Goal: Task Accomplishment & Management: Use online tool/utility

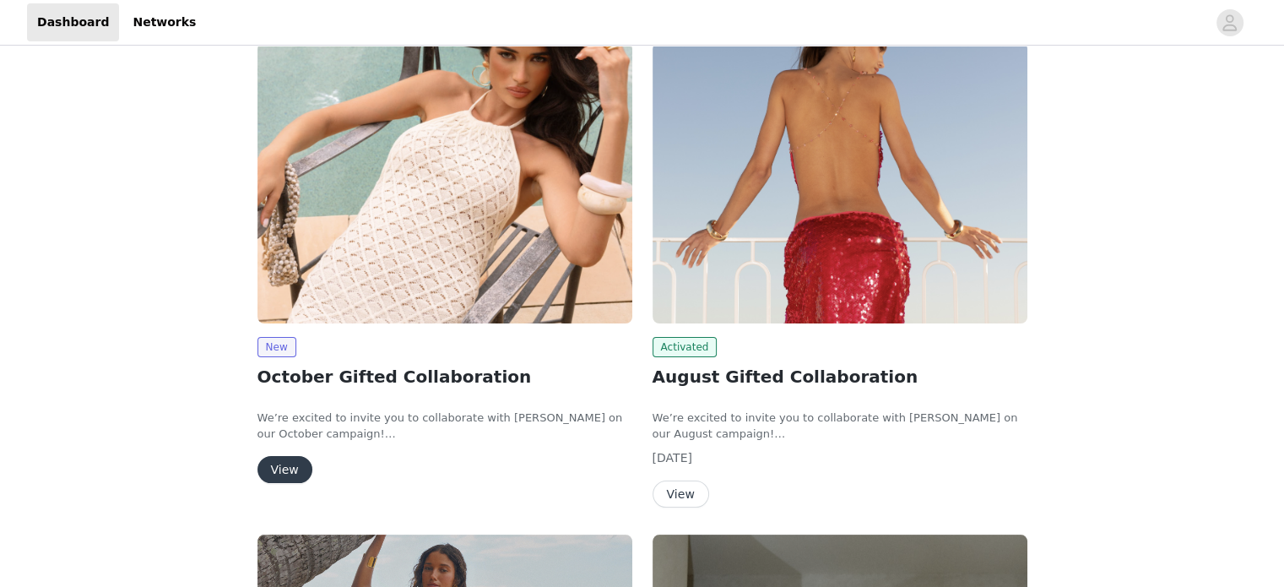
scroll to position [253, 0]
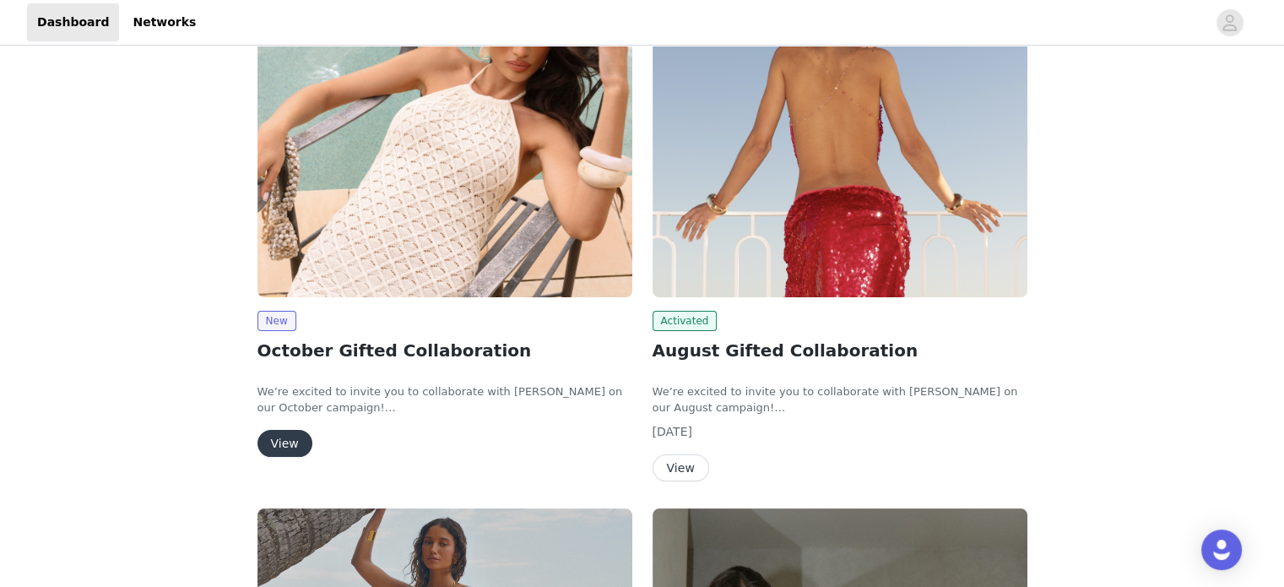
click at [277, 438] on button "View" at bounding box center [285, 443] width 55 height 27
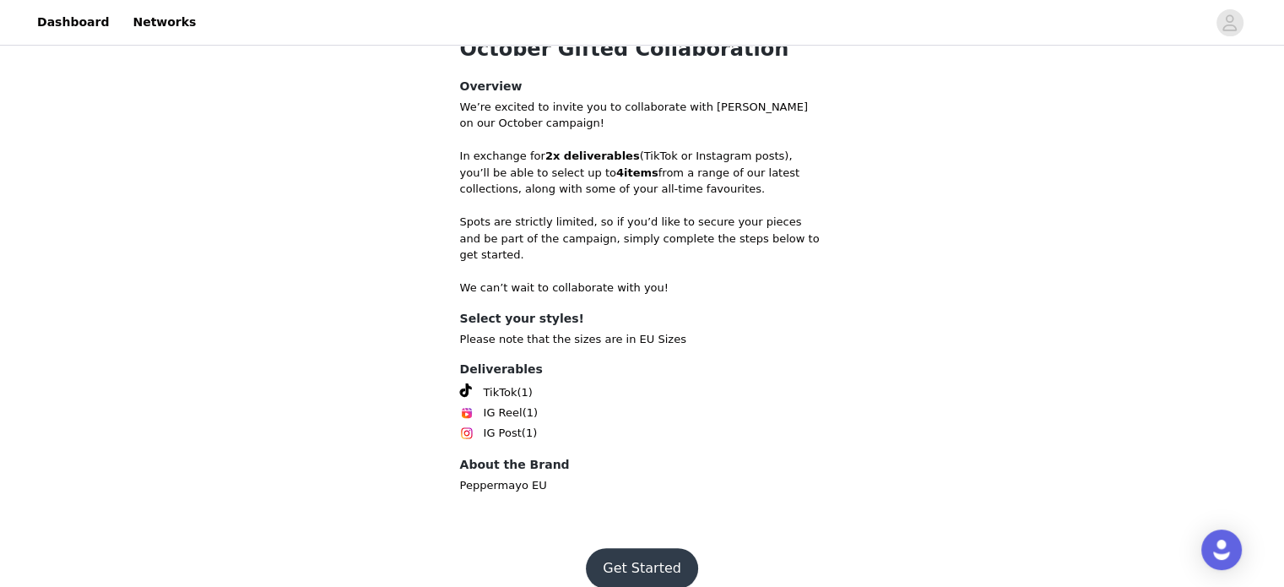
scroll to position [526, 0]
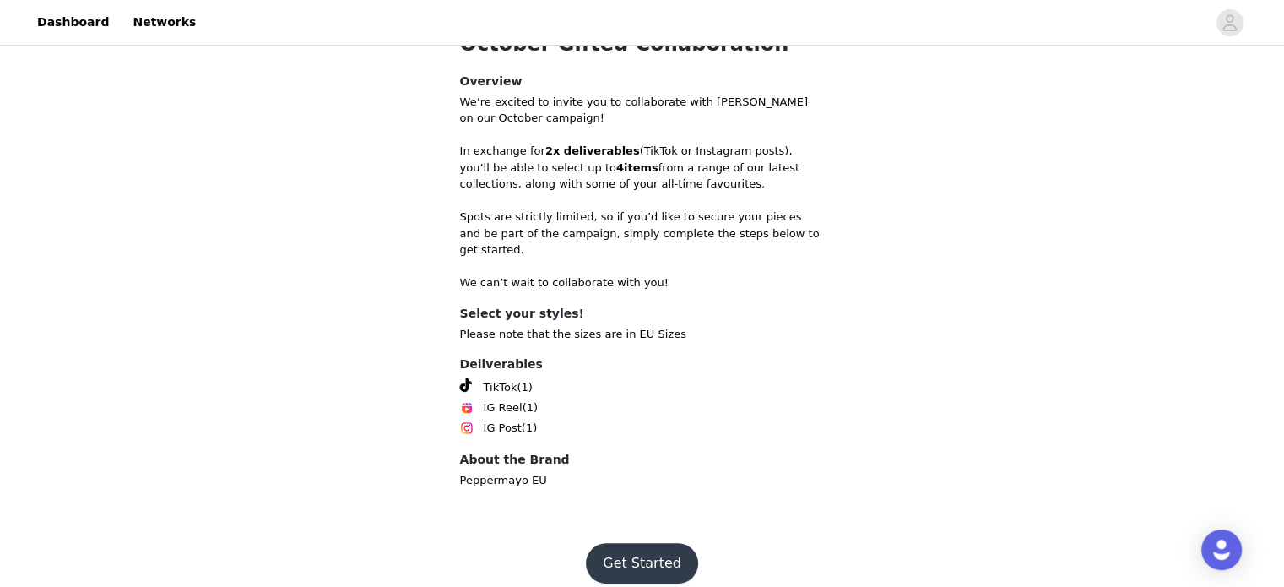
click at [642, 554] on button "Get Started" at bounding box center [642, 563] width 112 height 41
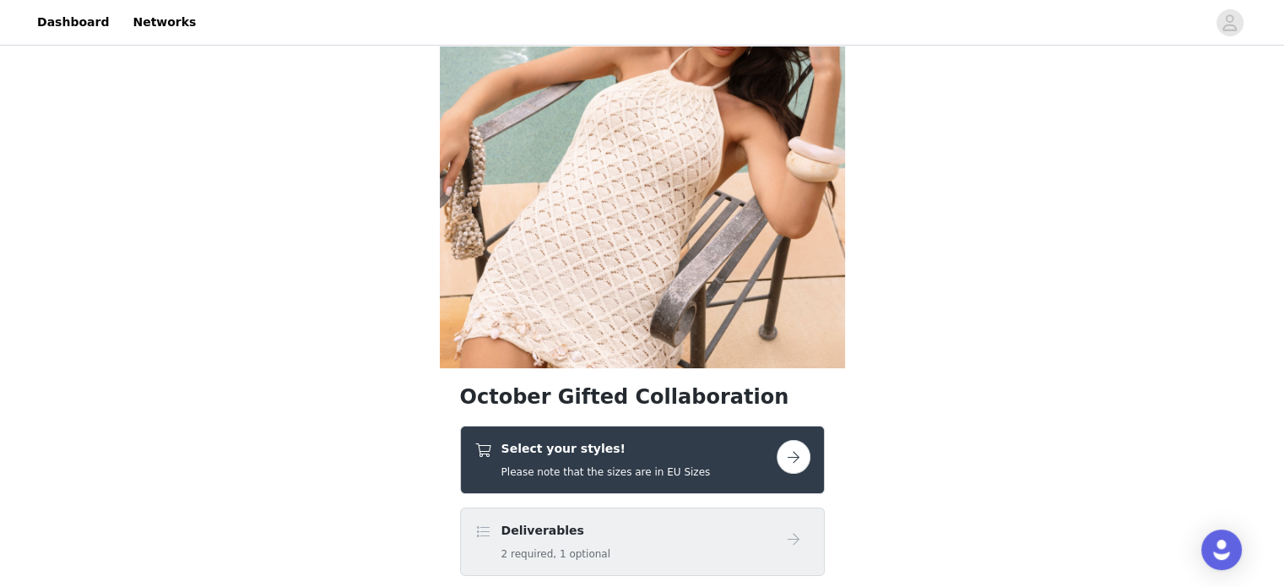
scroll to position [358, 0]
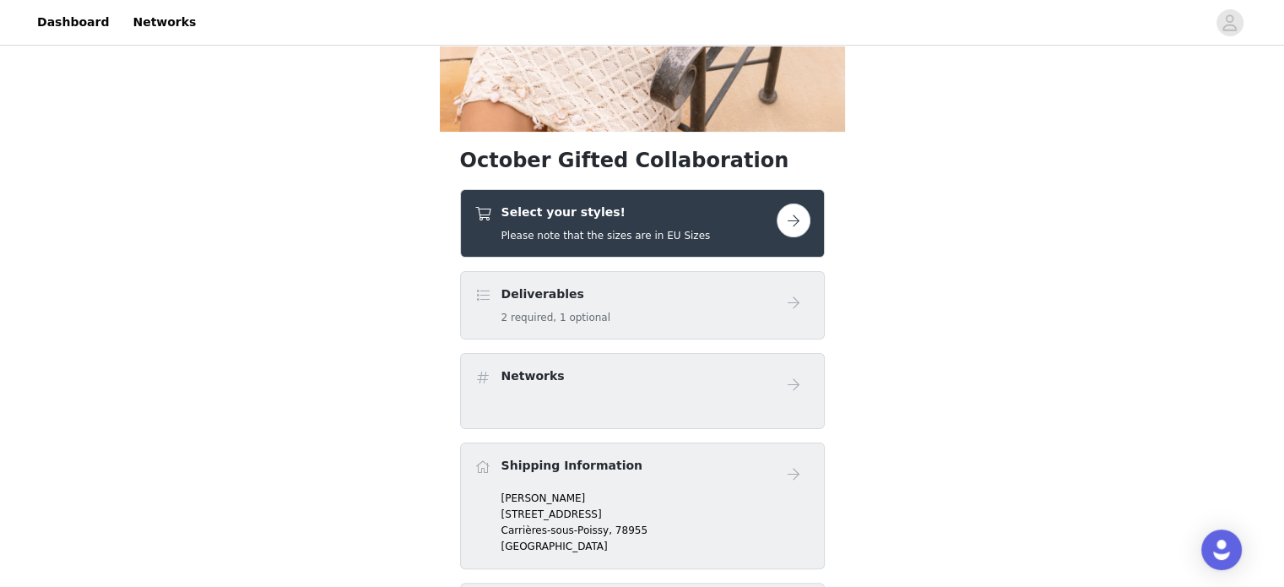
click at [579, 491] on p "[PERSON_NAME]" at bounding box center [656, 498] width 309 height 15
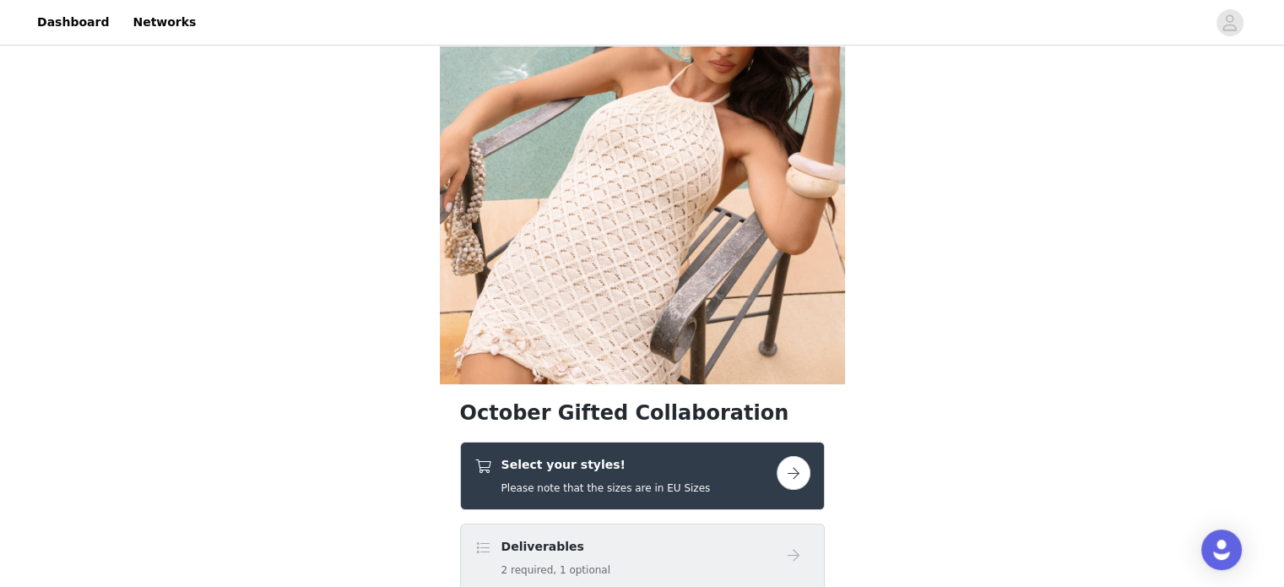
scroll to position [105, 0]
click at [792, 470] on button "button" at bounding box center [794, 474] width 34 height 34
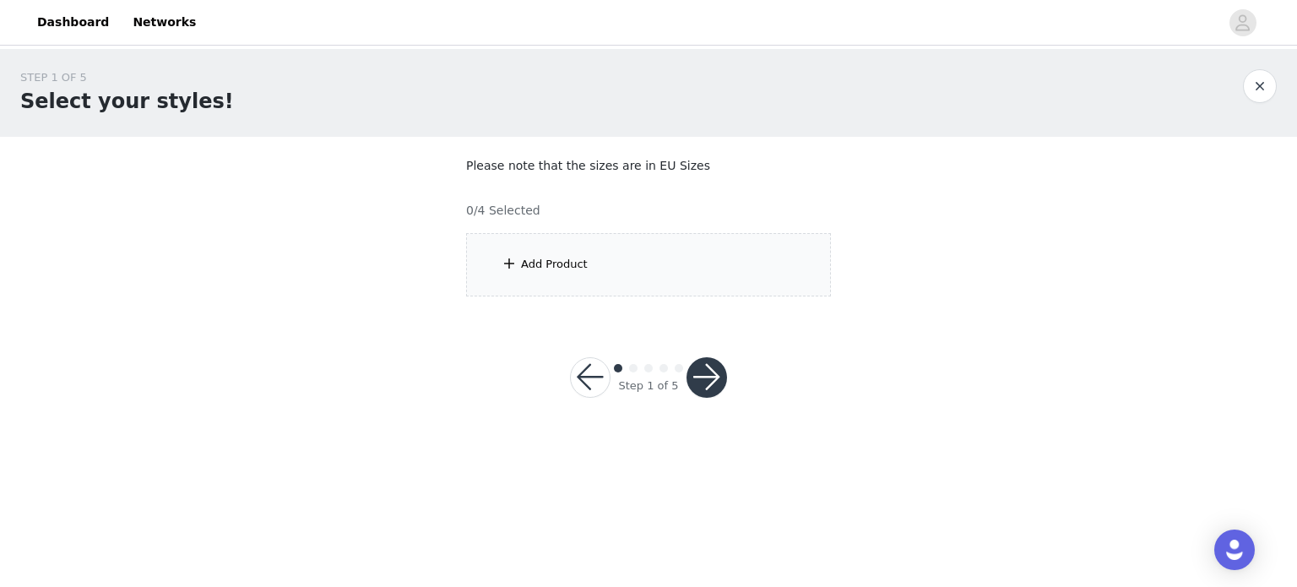
click at [594, 259] on div "Add Product" at bounding box center [648, 264] width 365 height 63
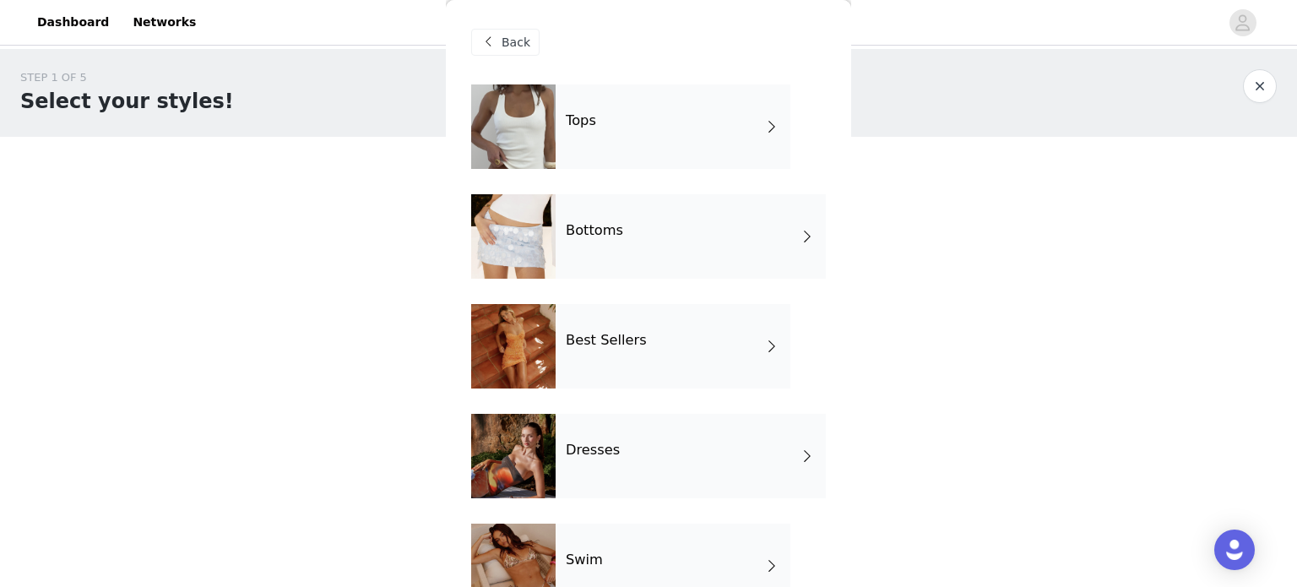
click at [645, 125] on div "Tops" at bounding box center [673, 126] width 235 height 84
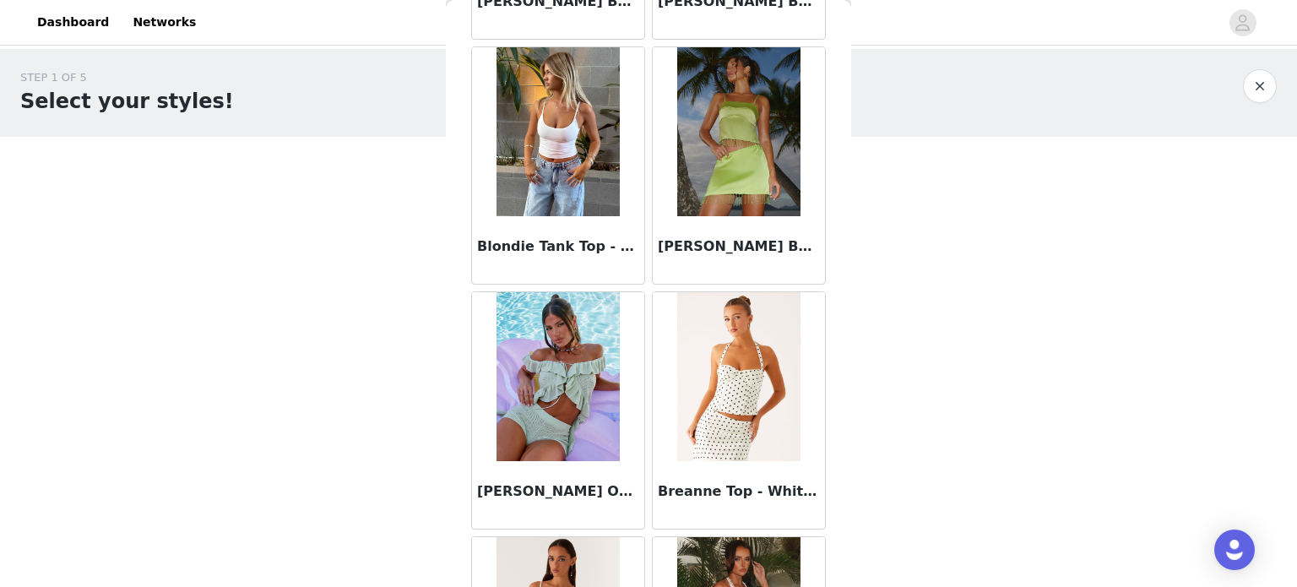
scroll to position [1993, 0]
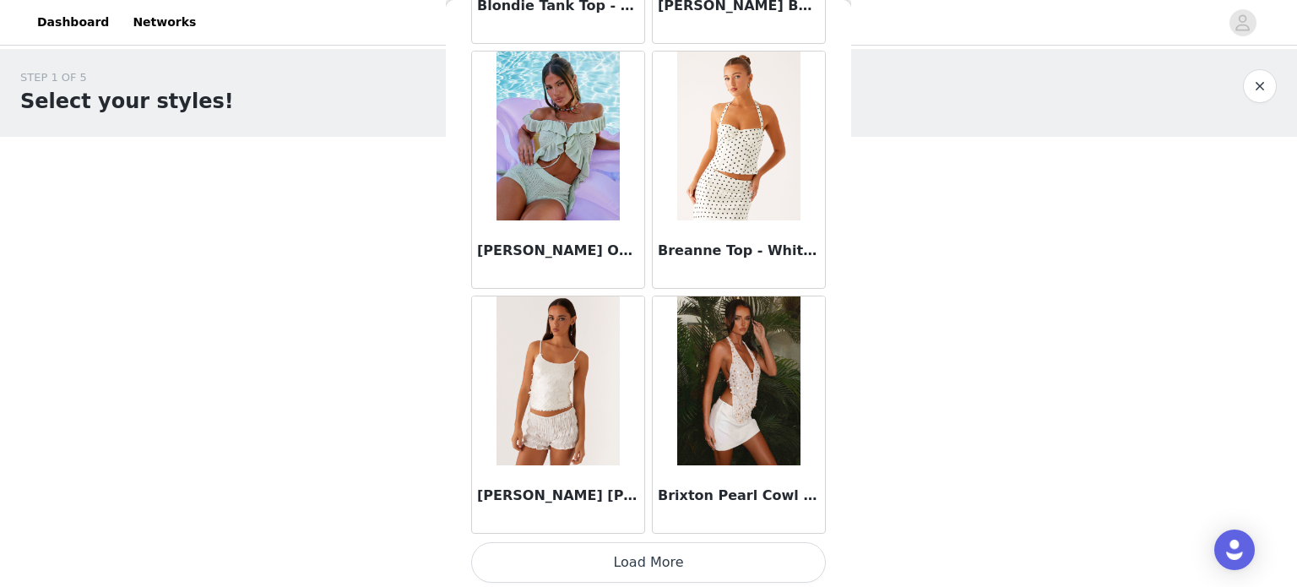
click at [659, 571] on button "Load More" at bounding box center [648, 562] width 355 height 41
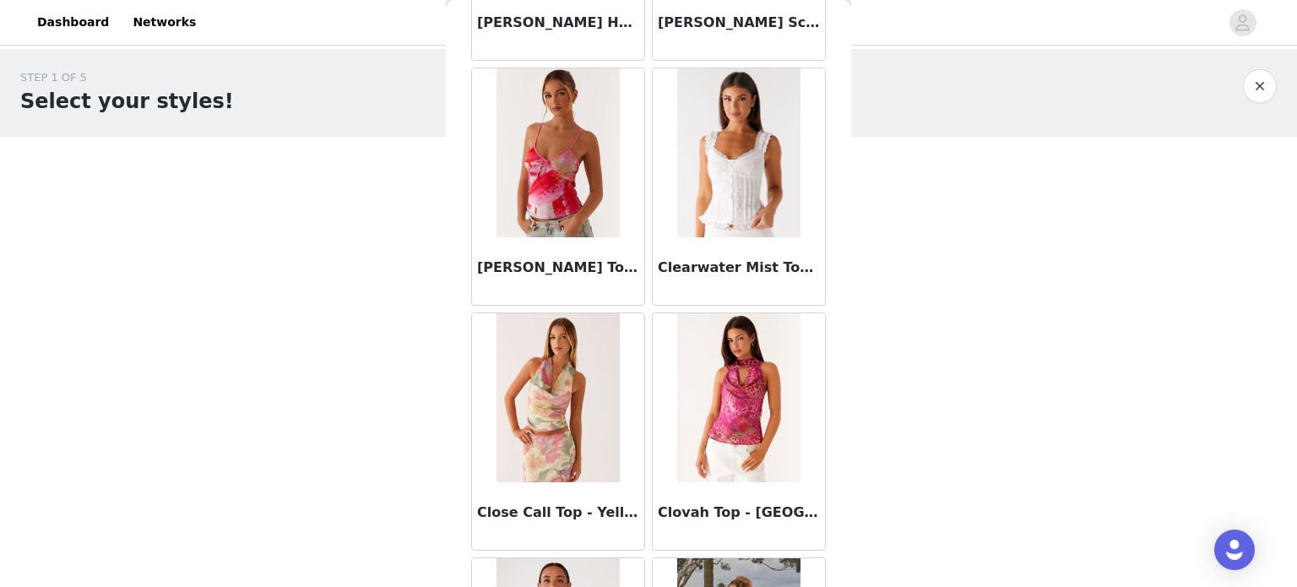
scroll to position [4438, 0]
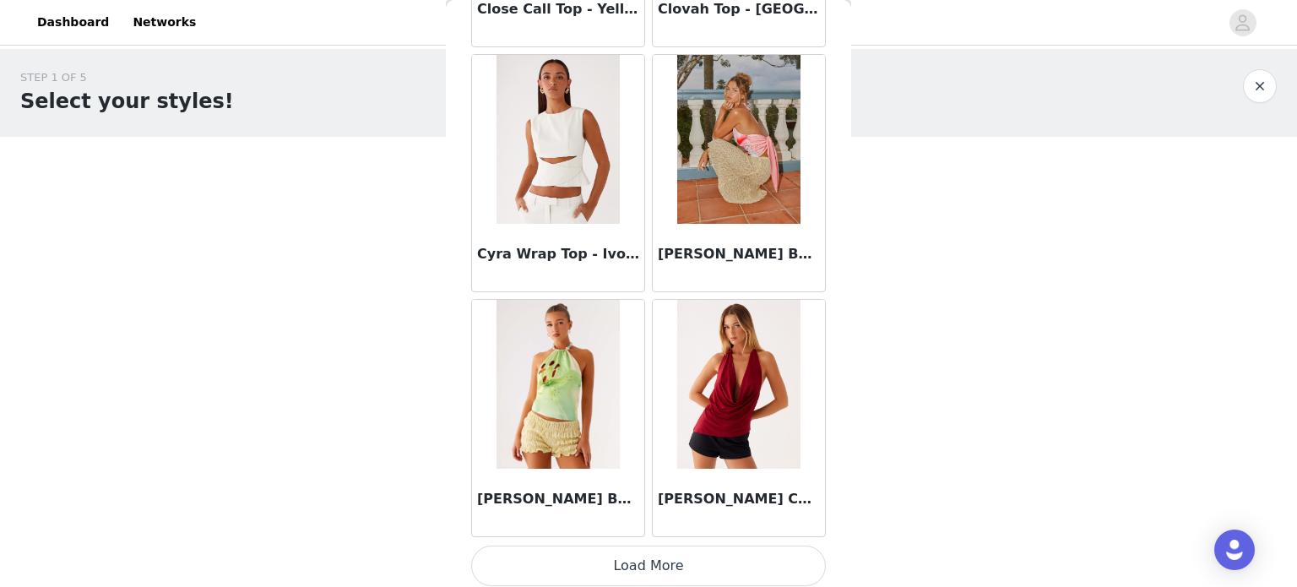
click at [635, 569] on button "Load More" at bounding box center [648, 566] width 355 height 41
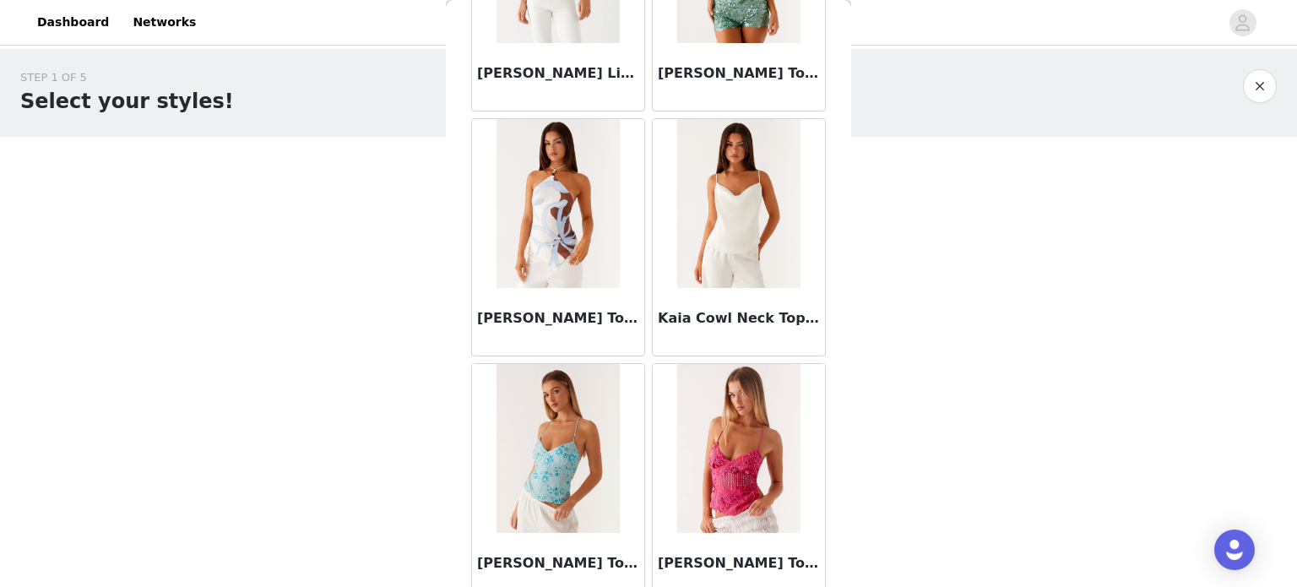
scroll to position [6884, 0]
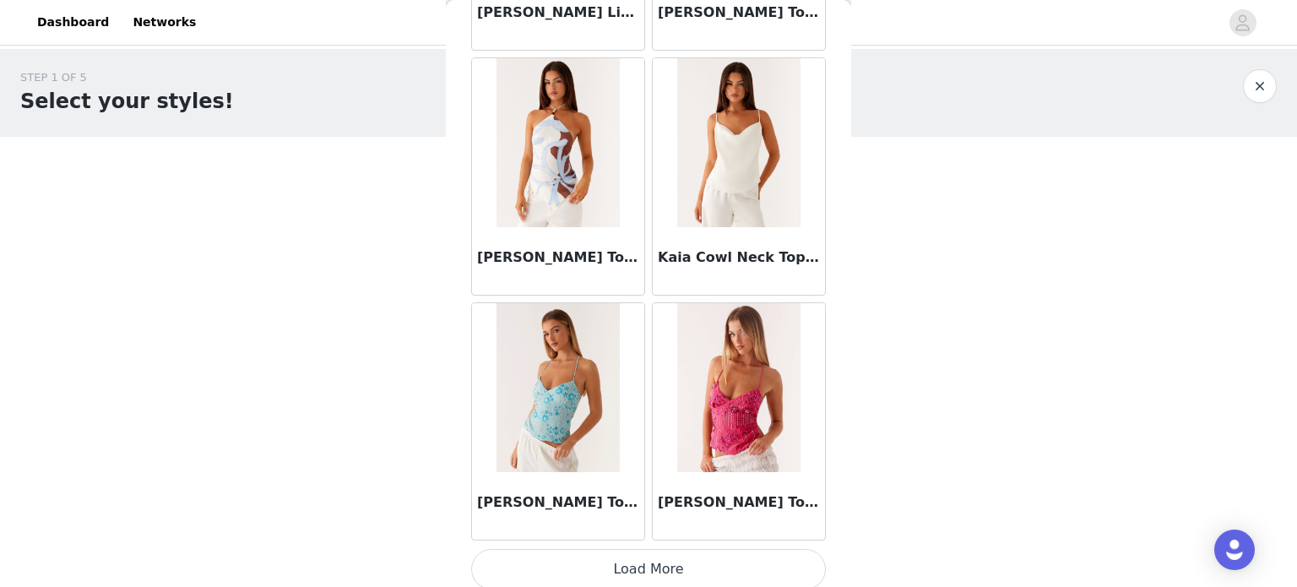
click at [647, 571] on button "Load More" at bounding box center [648, 569] width 355 height 41
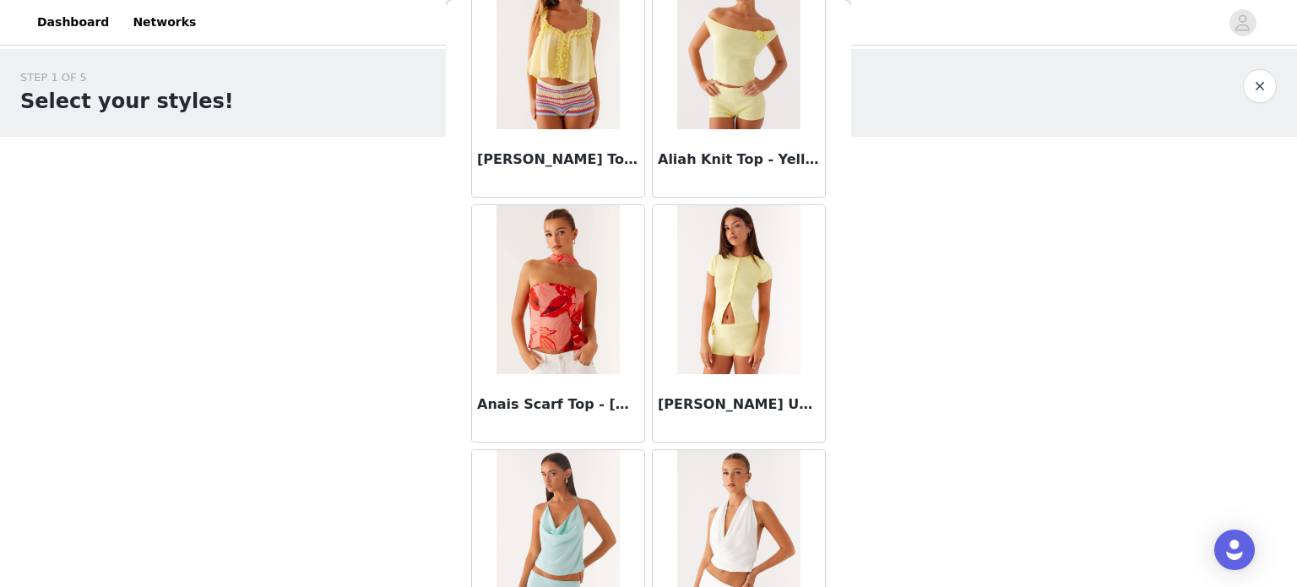
scroll to position [0, 0]
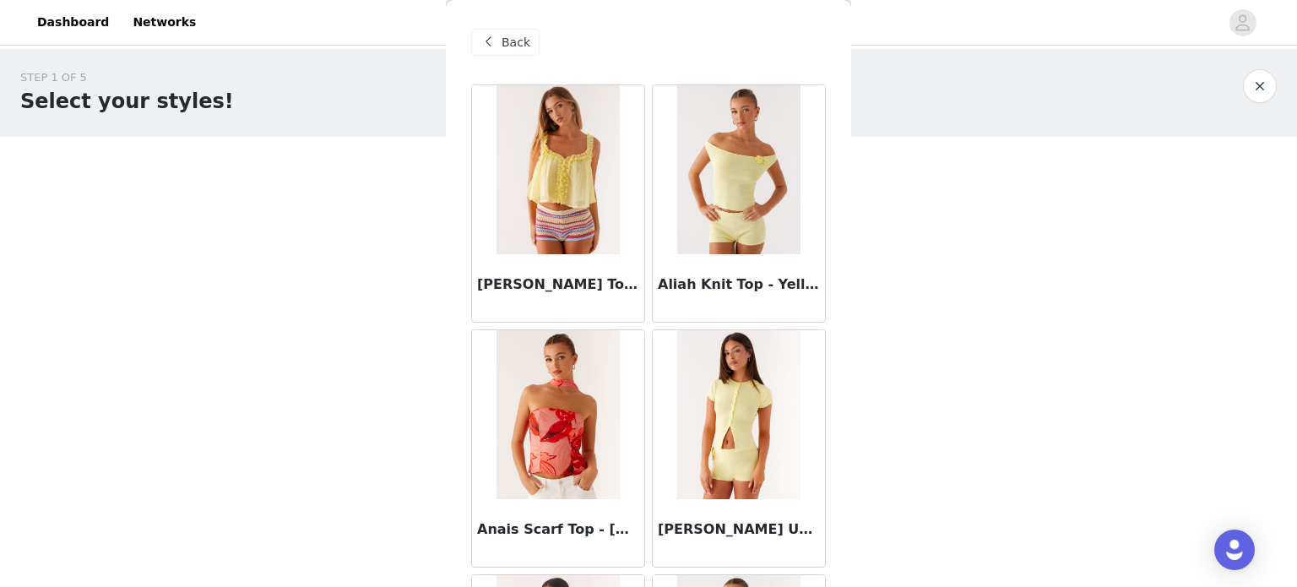
click at [520, 46] on span "Back" at bounding box center [516, 43] width 29 height 18
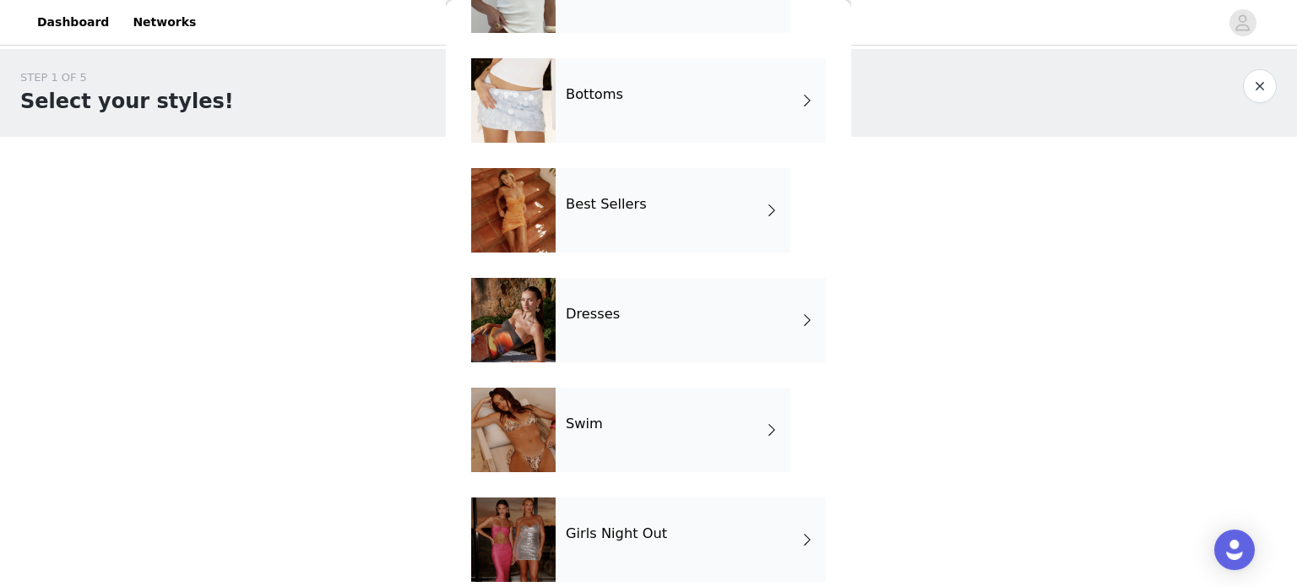
scroll to position [37, 0]
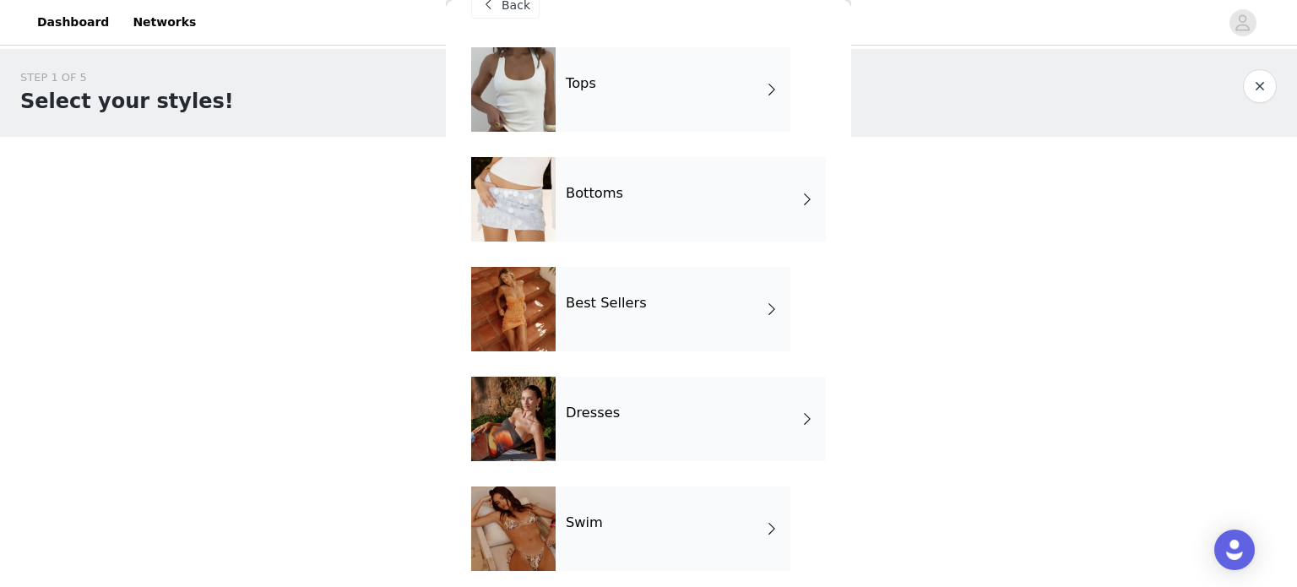
click at [580, 180] on div "Bottoms" at bounding box center [691, 199] width 270 height 84
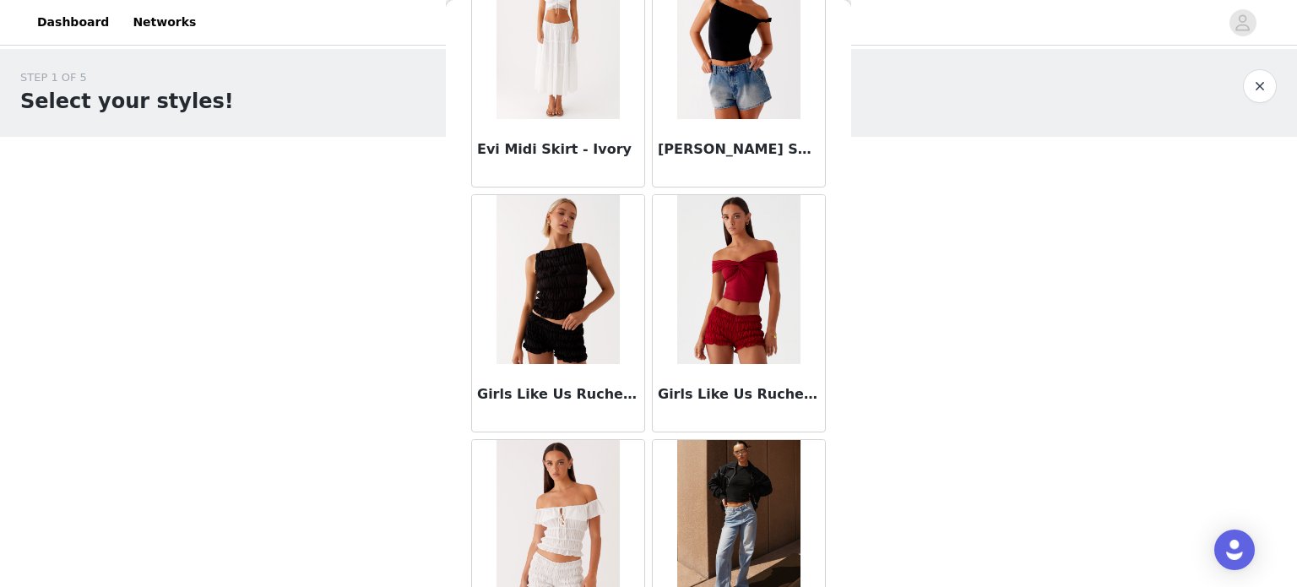
scroll to position [1993, 0]
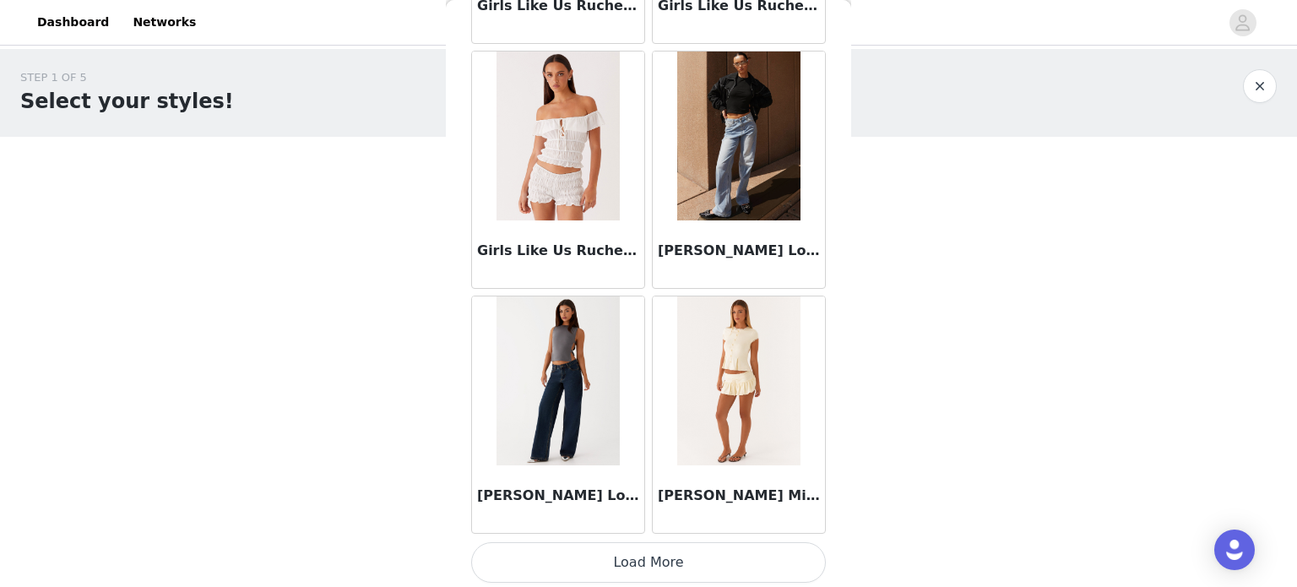
click at [672, 569] on button "Load More" at bounding box center [648, 562] width 355 height 41
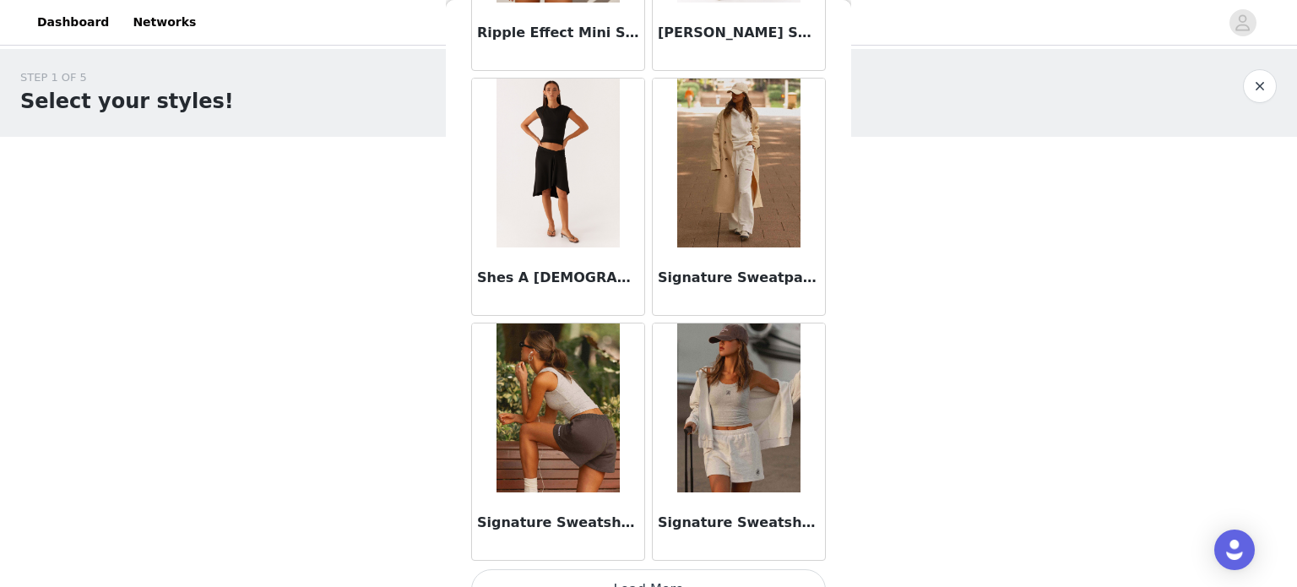
scroll to position [4438, 0]
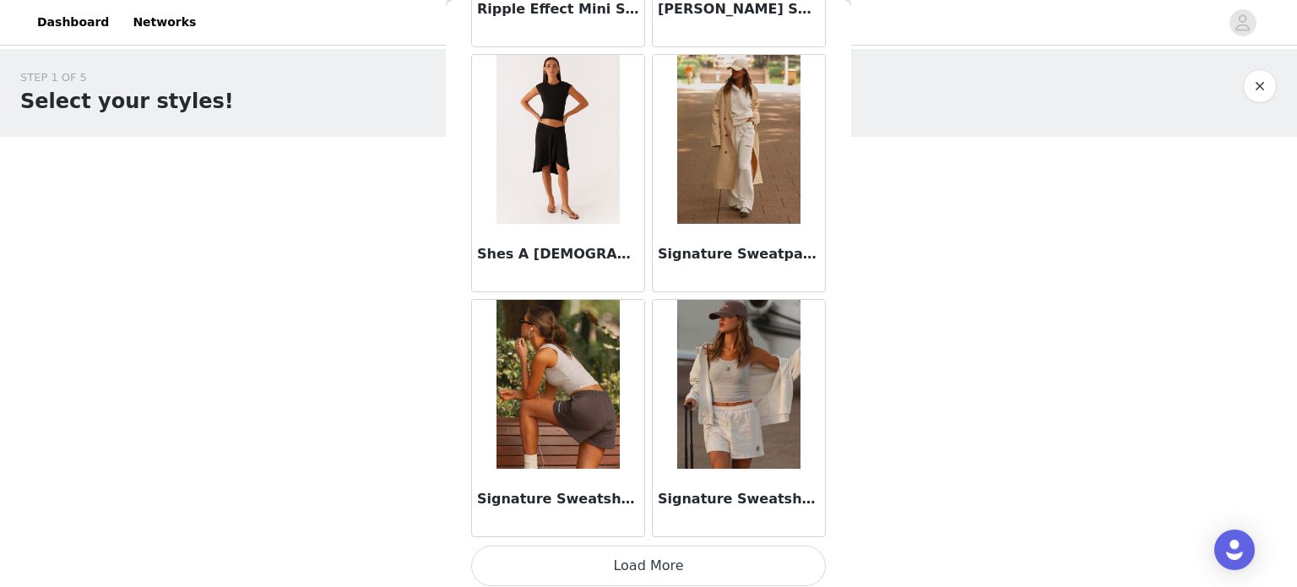
click at [680, 561] on button "Load More" at bounding box center [648, 566] width 355 height 41
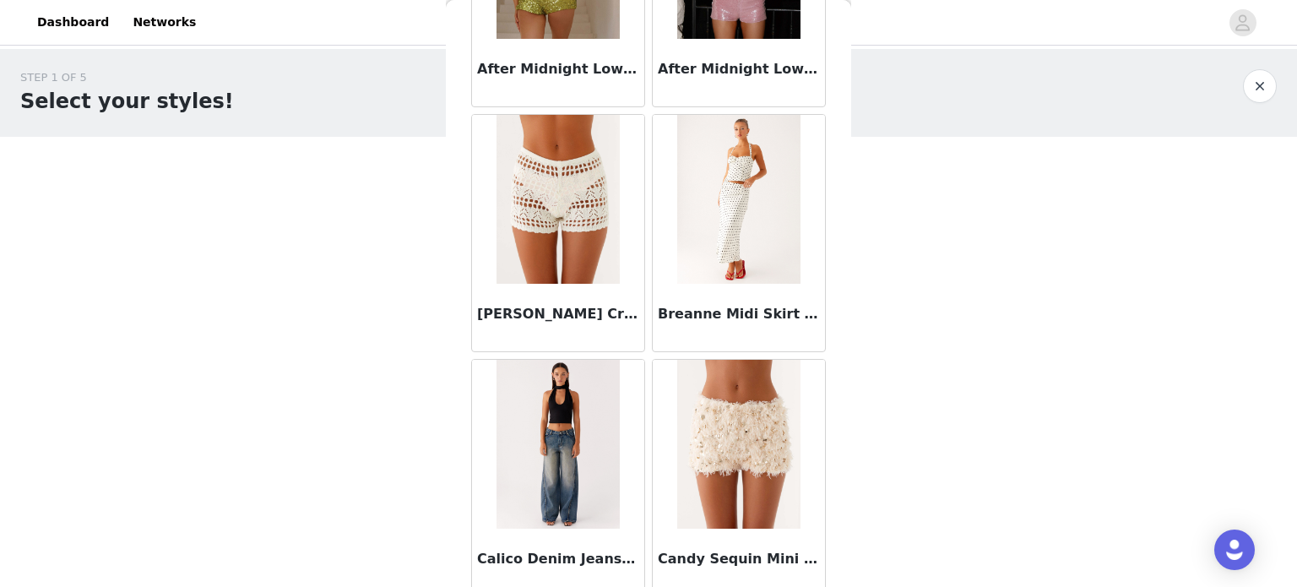
scroll to position [0, 0]
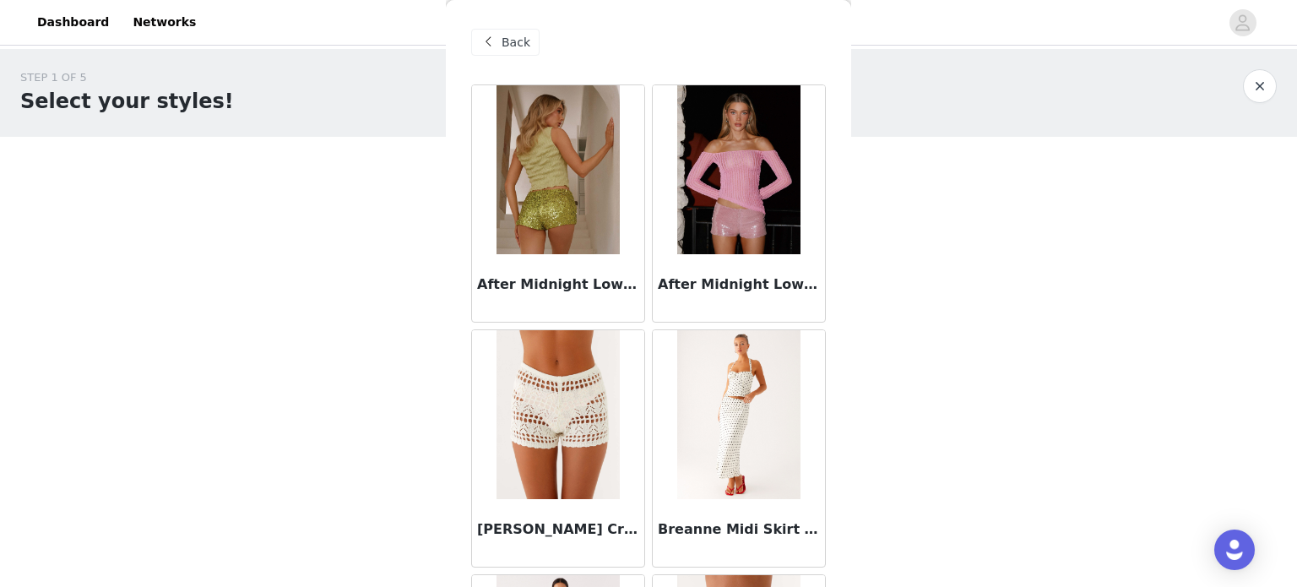
click at [525, 39] on div "Back" at bounding box center [505, 42] width 68 height 27
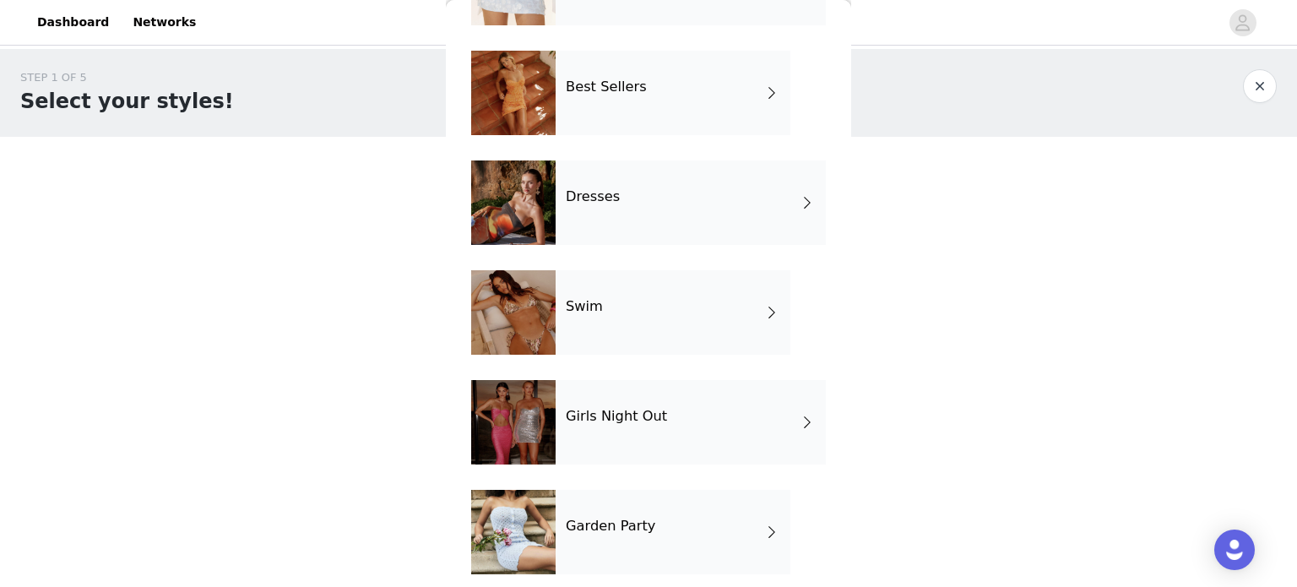
scroll to position [375, 0]
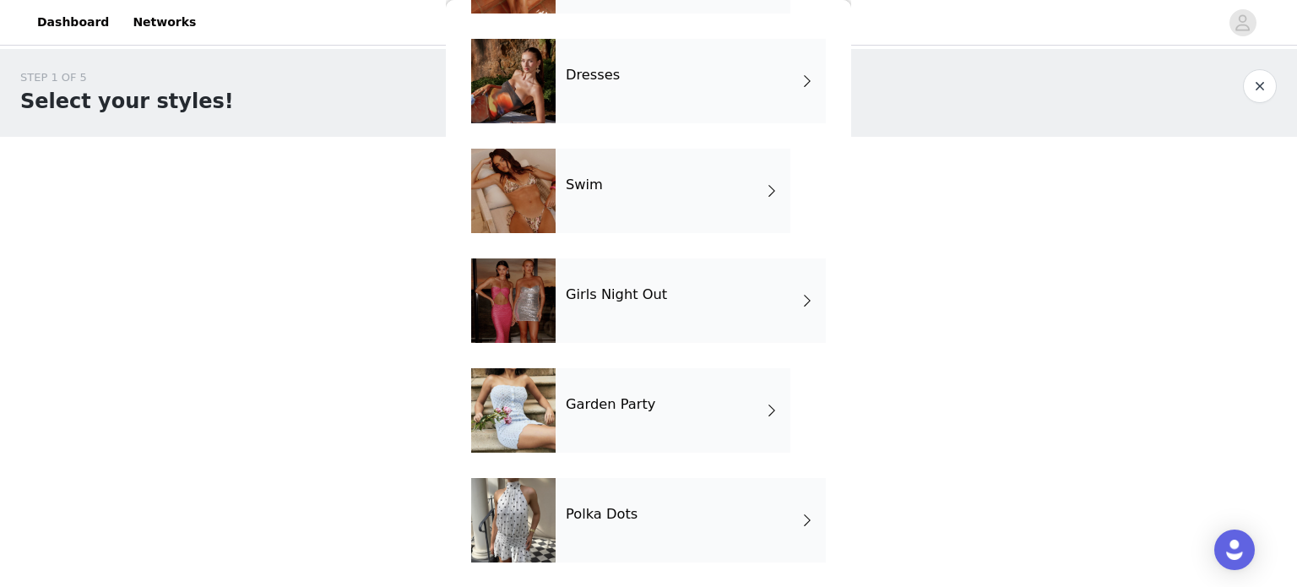
click at [718, 521] on div "Polka Dots" at bounding box center [691, 520] width 270 height 84
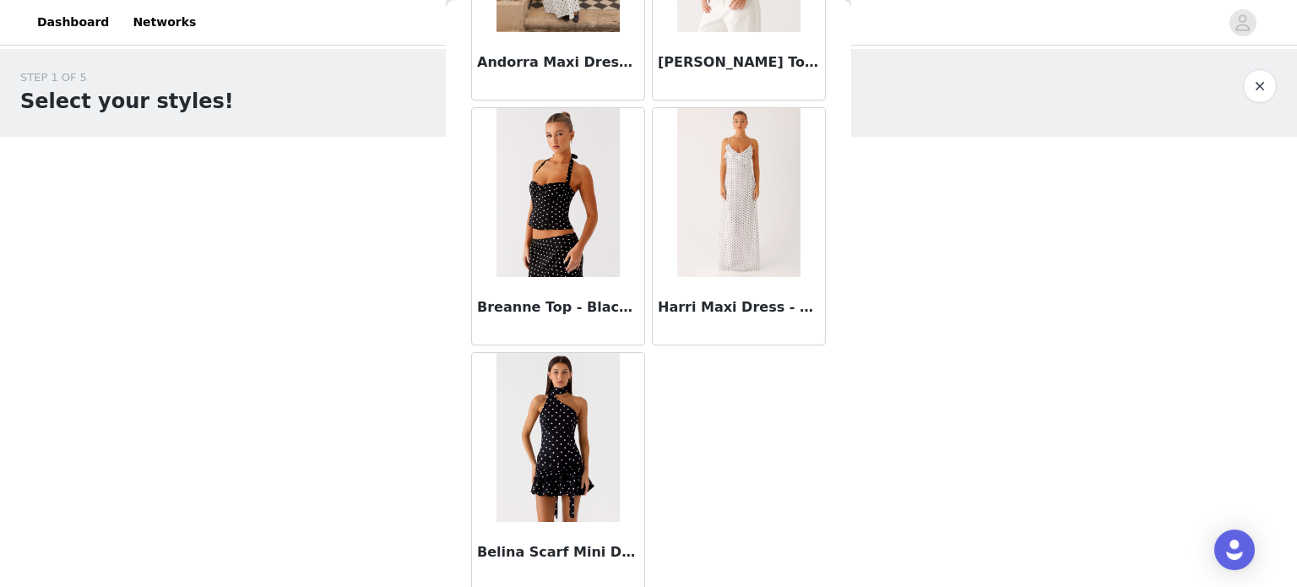
scroll to position [1450, 0]
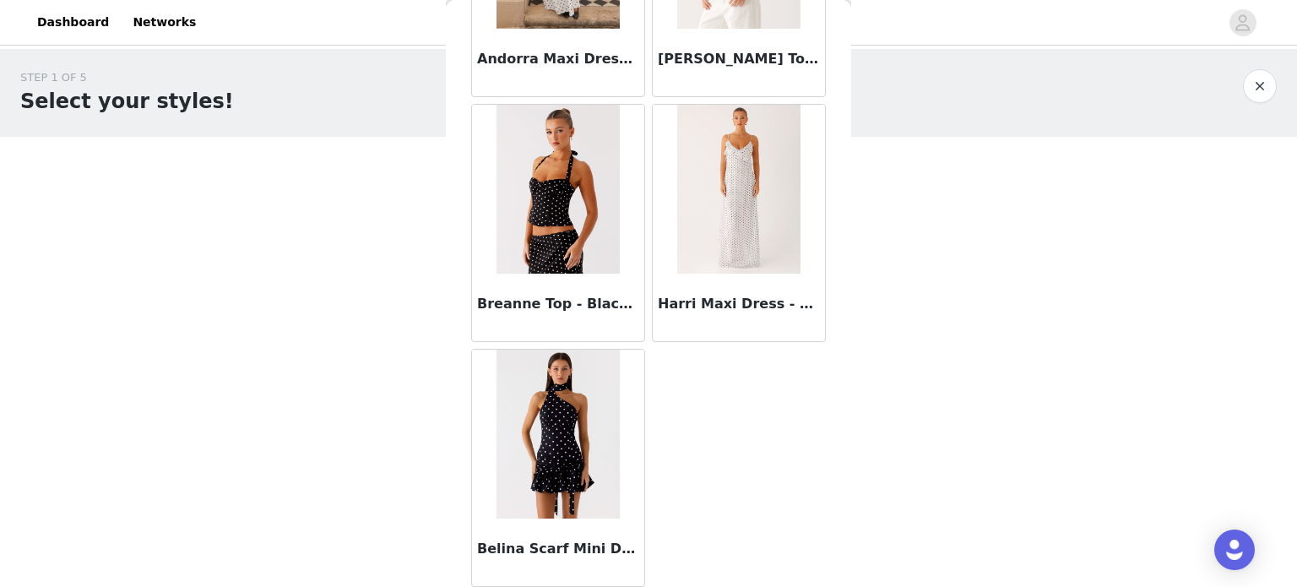
click at [697, 195] on img at bounding box center [738, 189] width 122 height 169
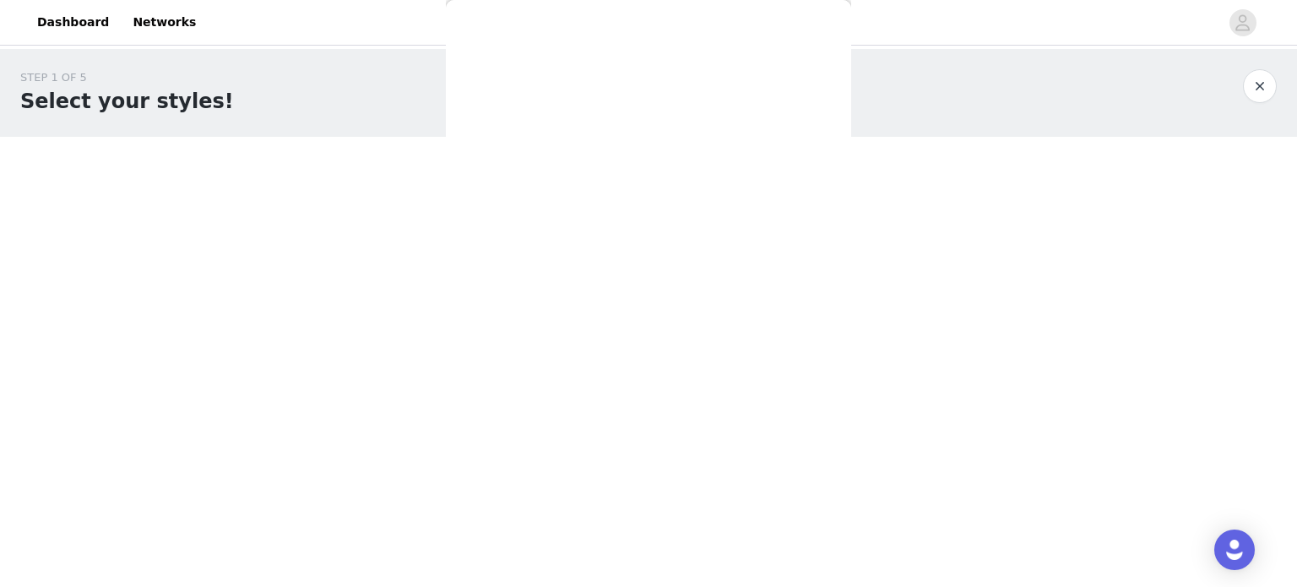
scroll to position [0, 0]
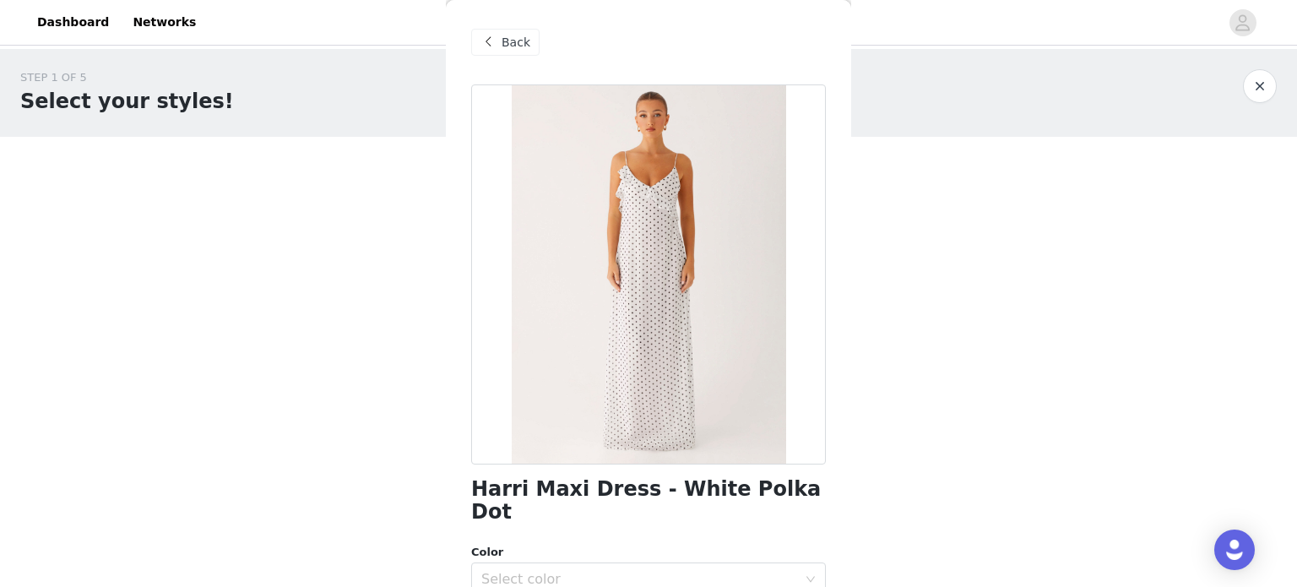
click at [503, 40] on span "Back" at bounding box center [516, 43] width 29 height 18
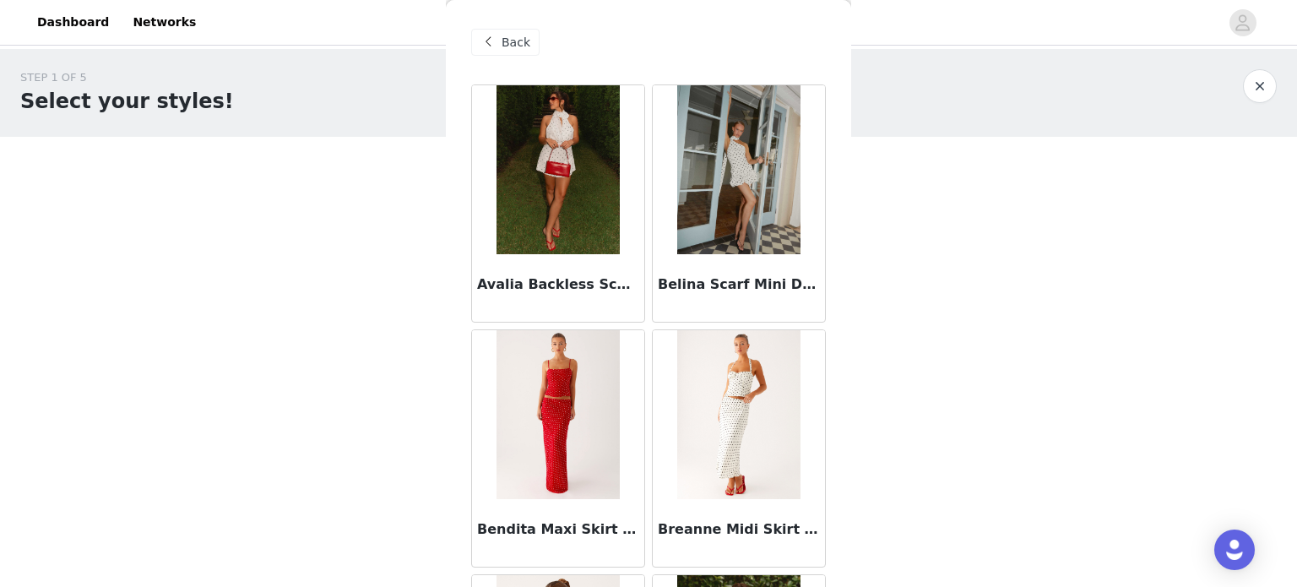
click at [503, 40] on span "Back" at bounding box center [516, 43] width 29 height 18
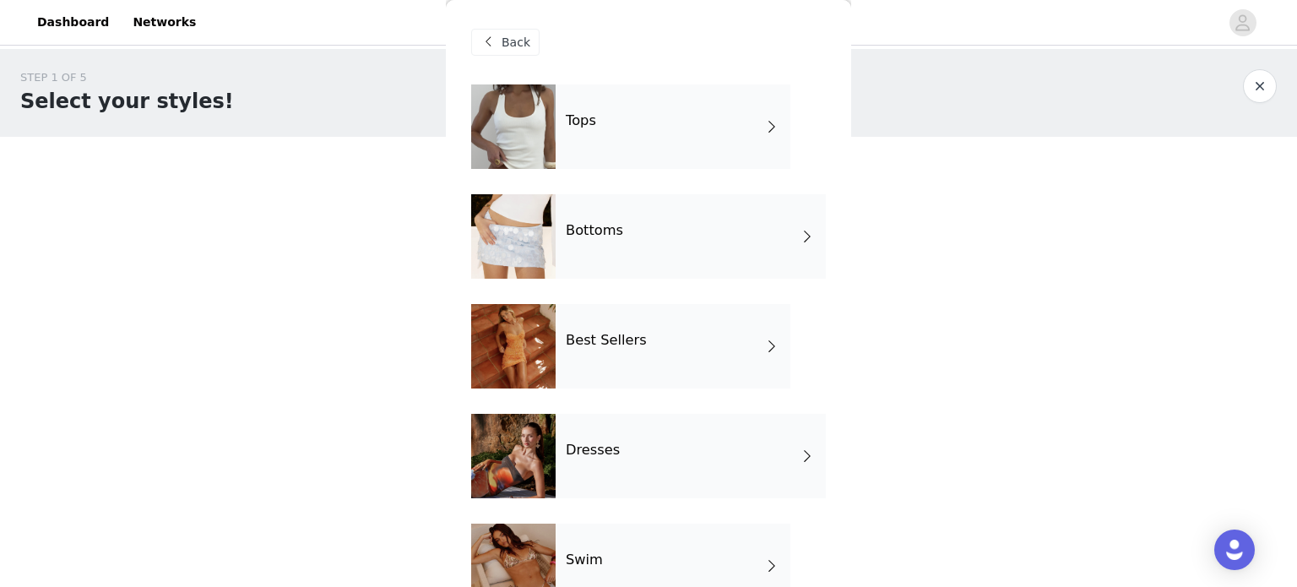
click at [665, 330] on div "Best Sellers" at bounding box center [673, 346] width 235 height 84
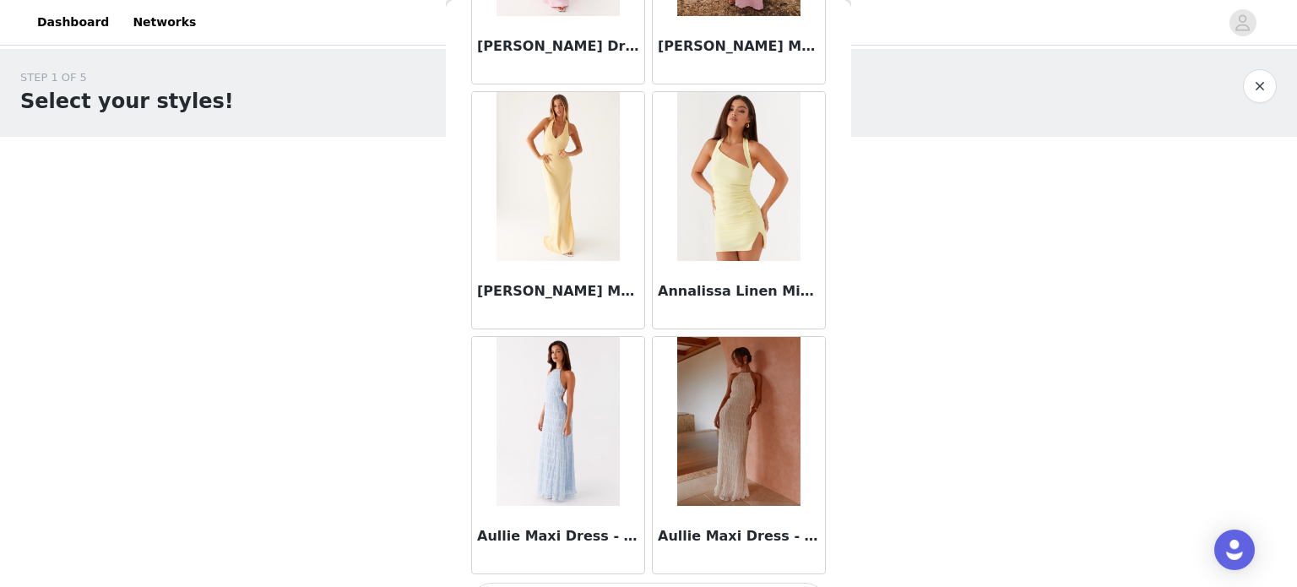
scroll to position [1993, 0]
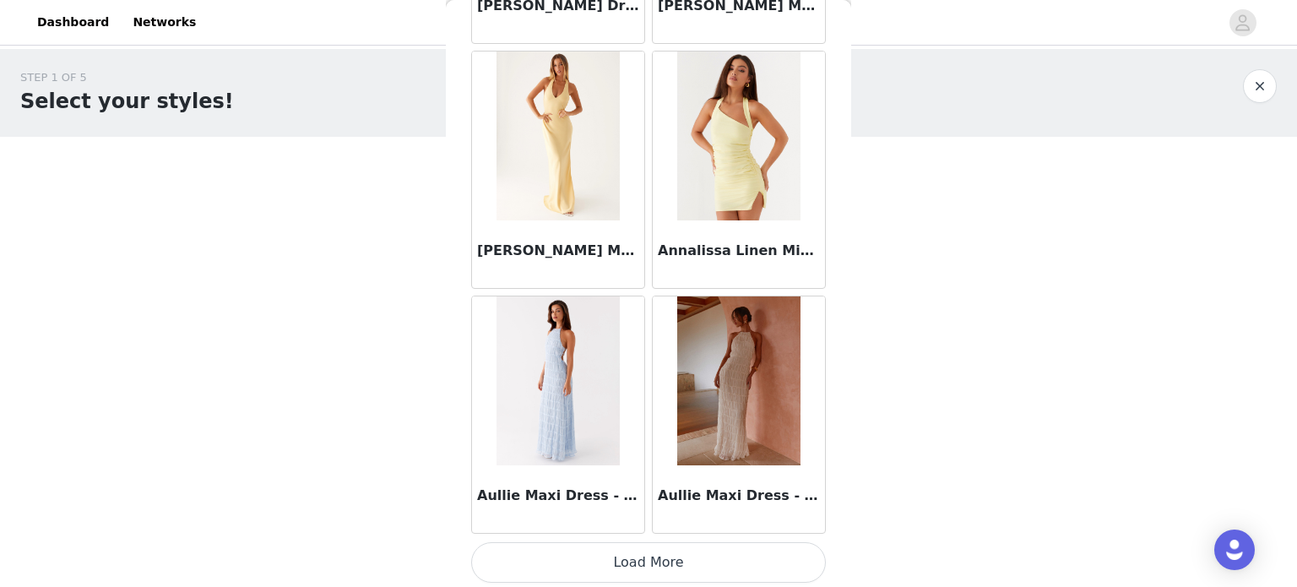
click at [681, 559] on button "Load More" at bounding box center [648, 562] width 355 height 41
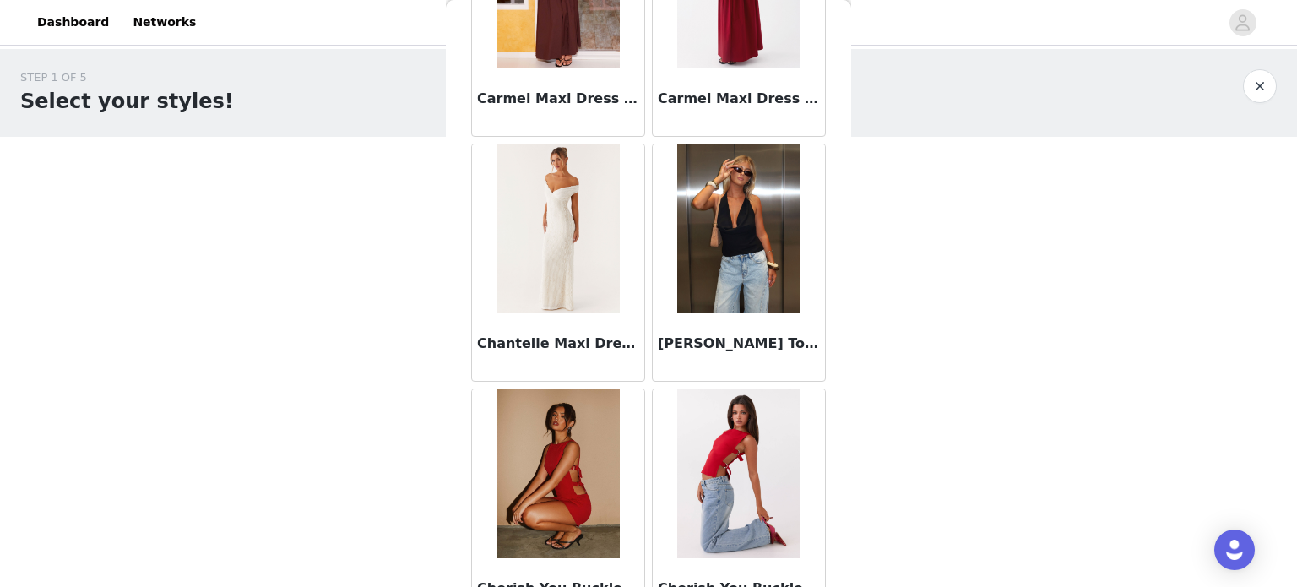
scroll to position [4438, 0]
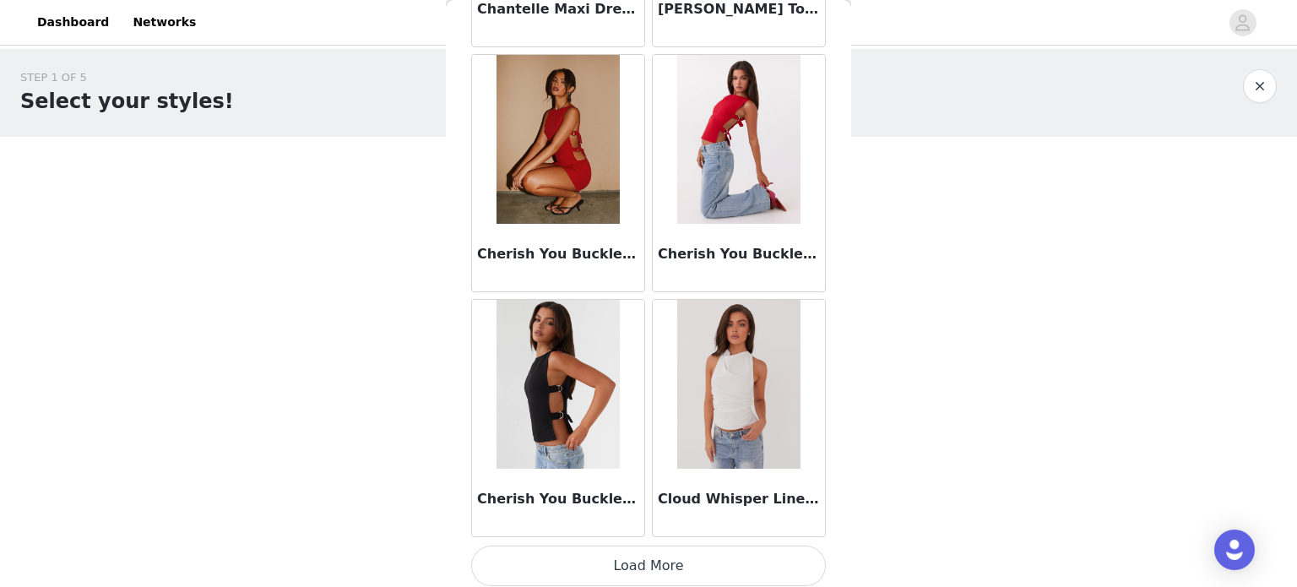
click at [672, 562] on button "Load More" at bounding box center [648, 566] width 355 height 41
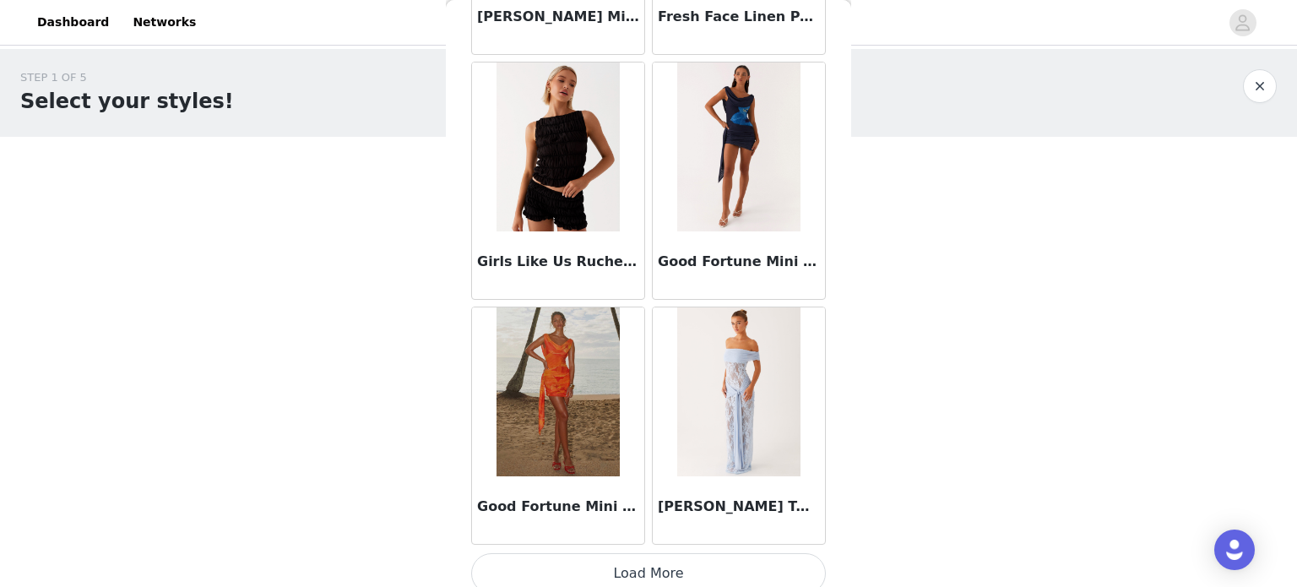
scroll to position [6884, 0]
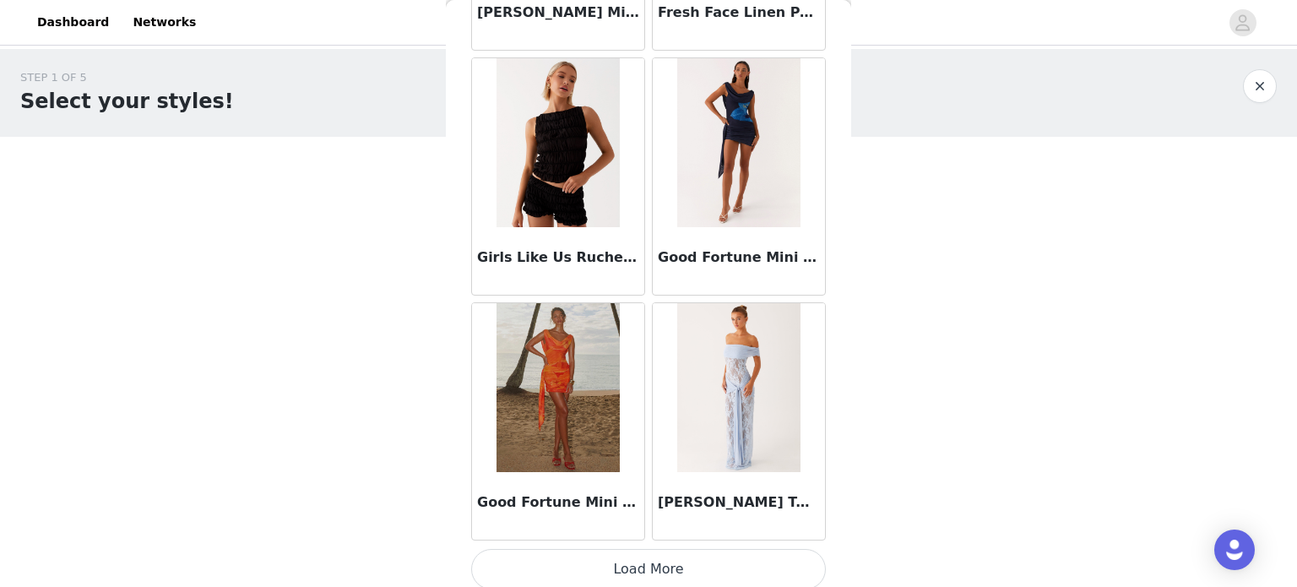
click at [634, 556] on button "Load More" at bounding box center [648, 569] width 355 height 41
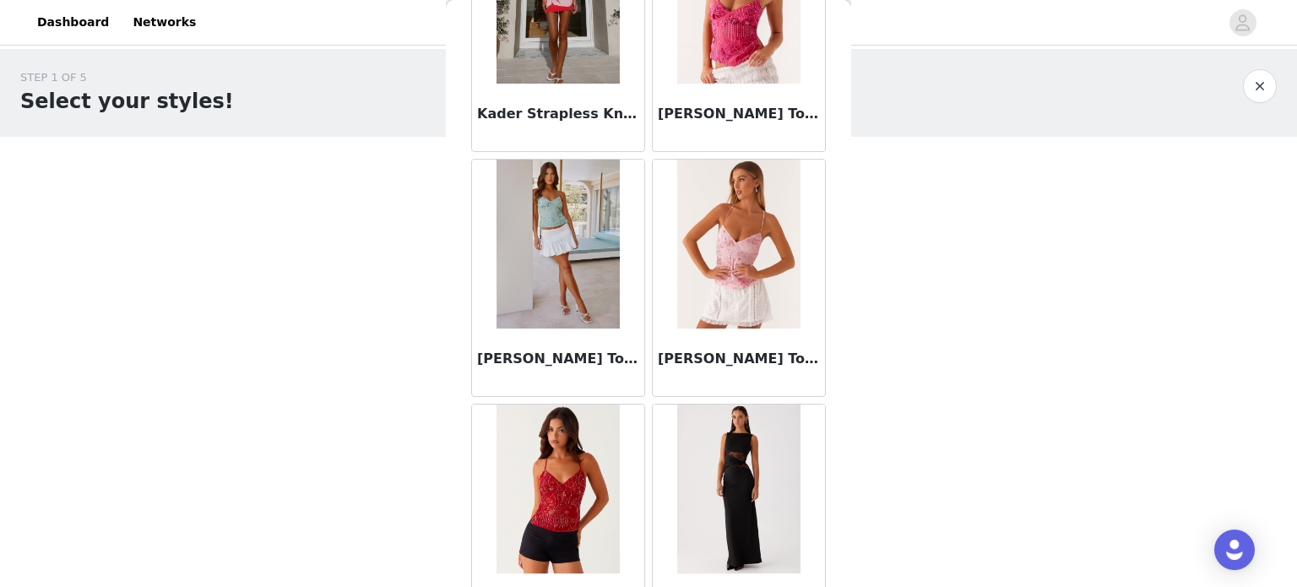
scroll to position [9329, 0]
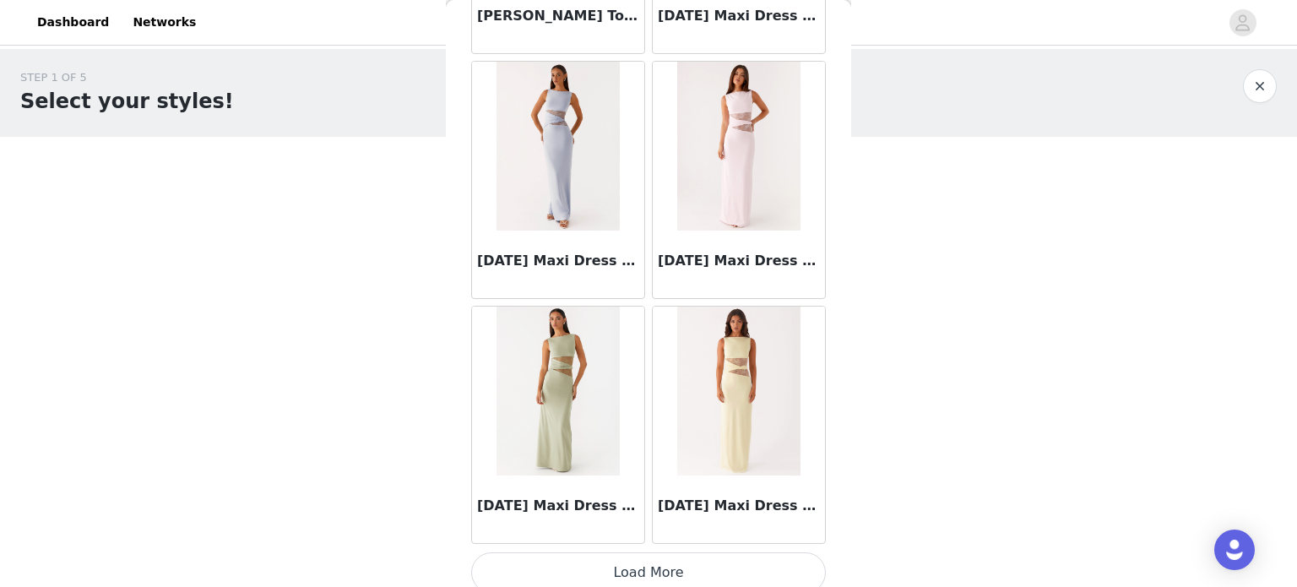
click at [689, 570] on button "Load More" at bounding box center [648, 572] width 355 height 41
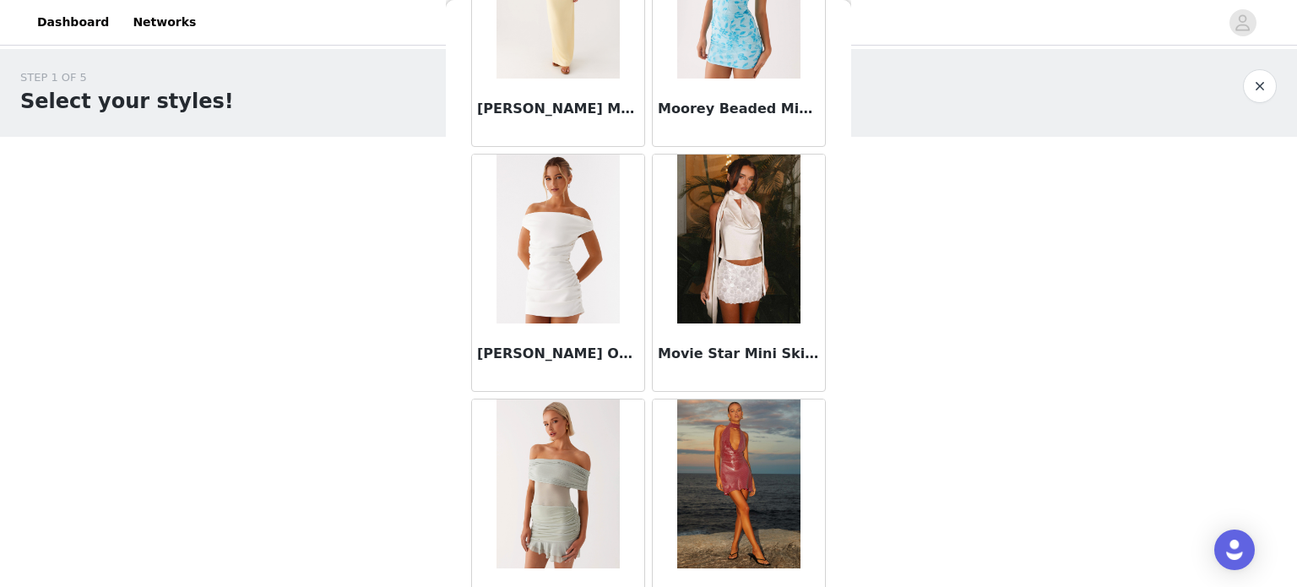
scroll to position [11775, 0]
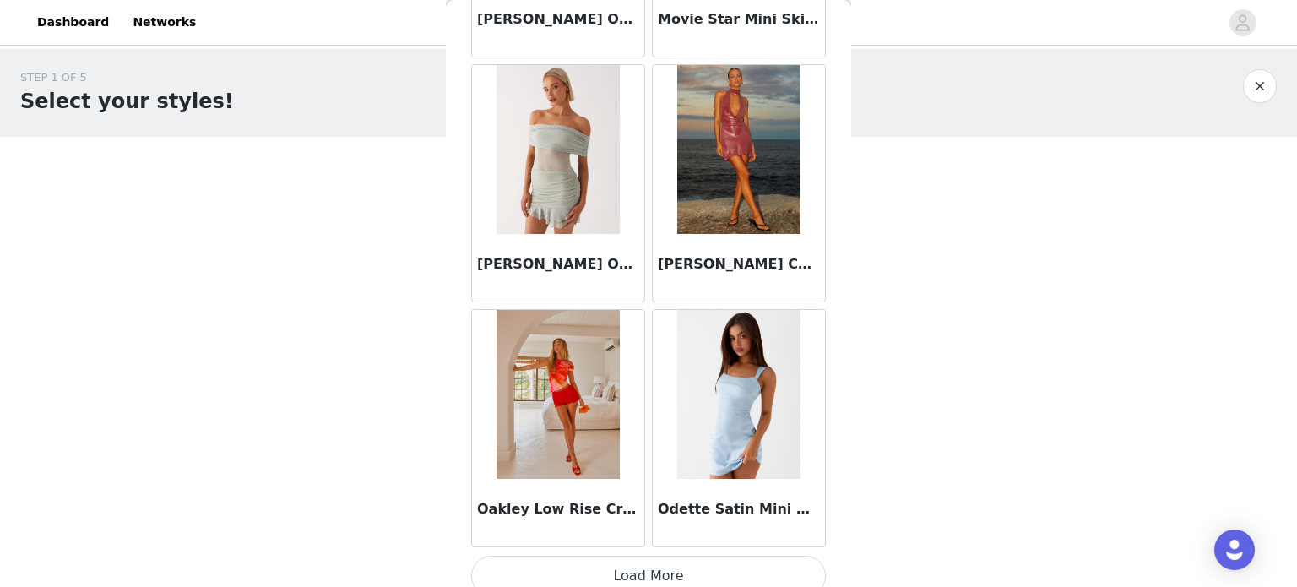
click at [673, 563] on button "Load More" at bounding box center [648, 576] width 355 height 41
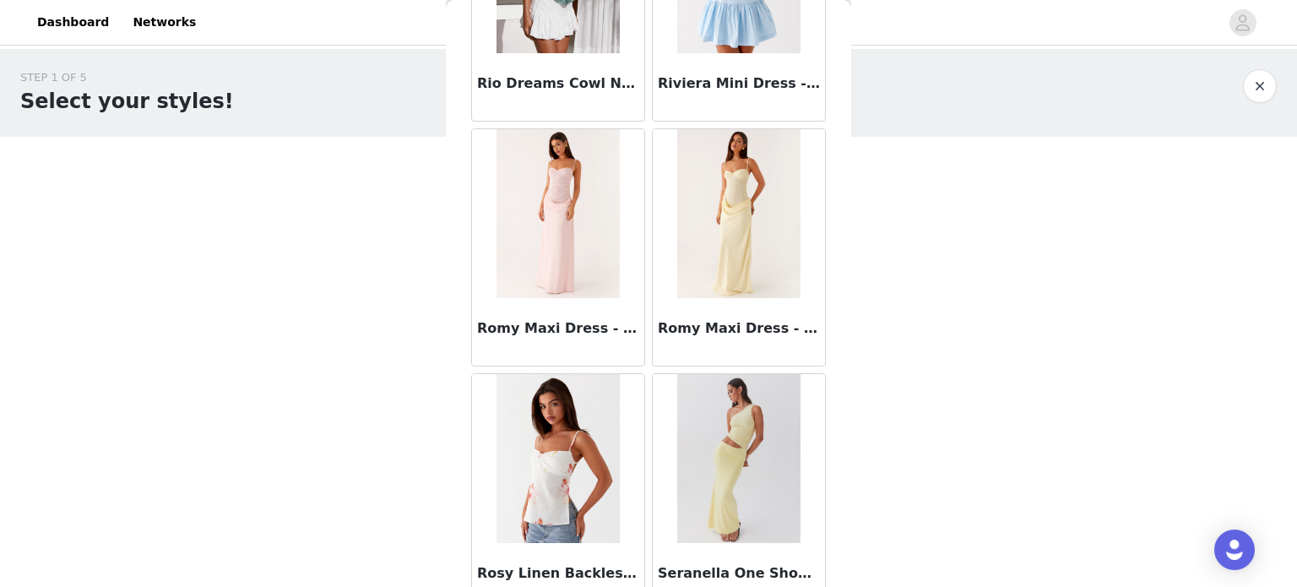
scroll to position [14220, 0]
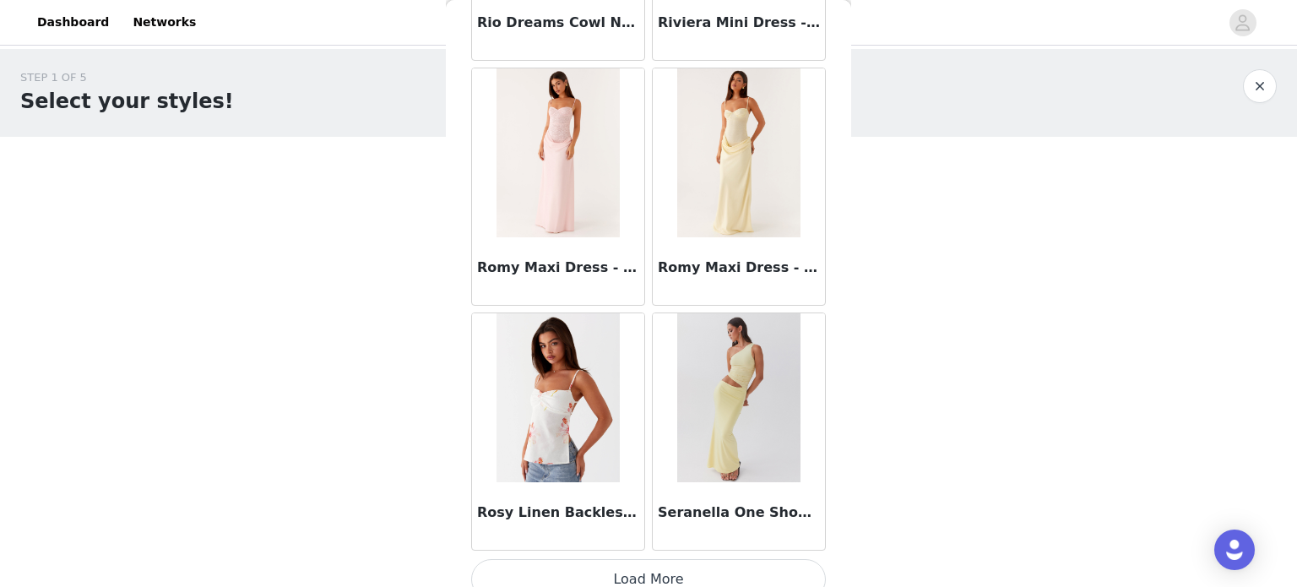
click at [665, 560] on button "Load More" at bounding box center [648, 579] width 355 height 41
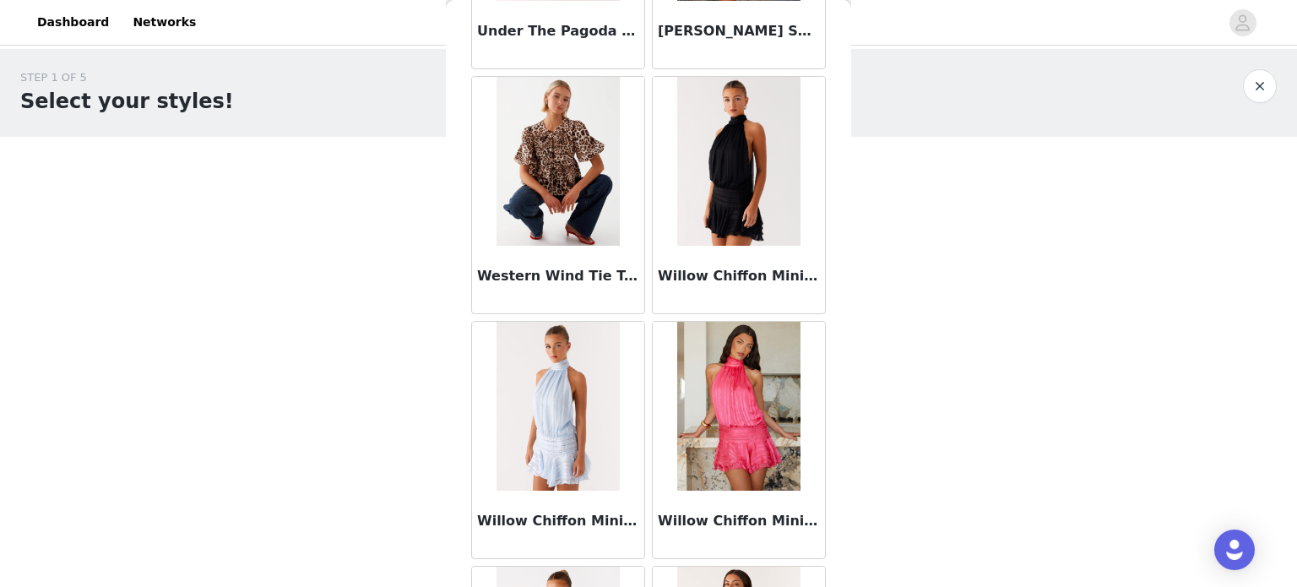
scroll to position [16666, 0]
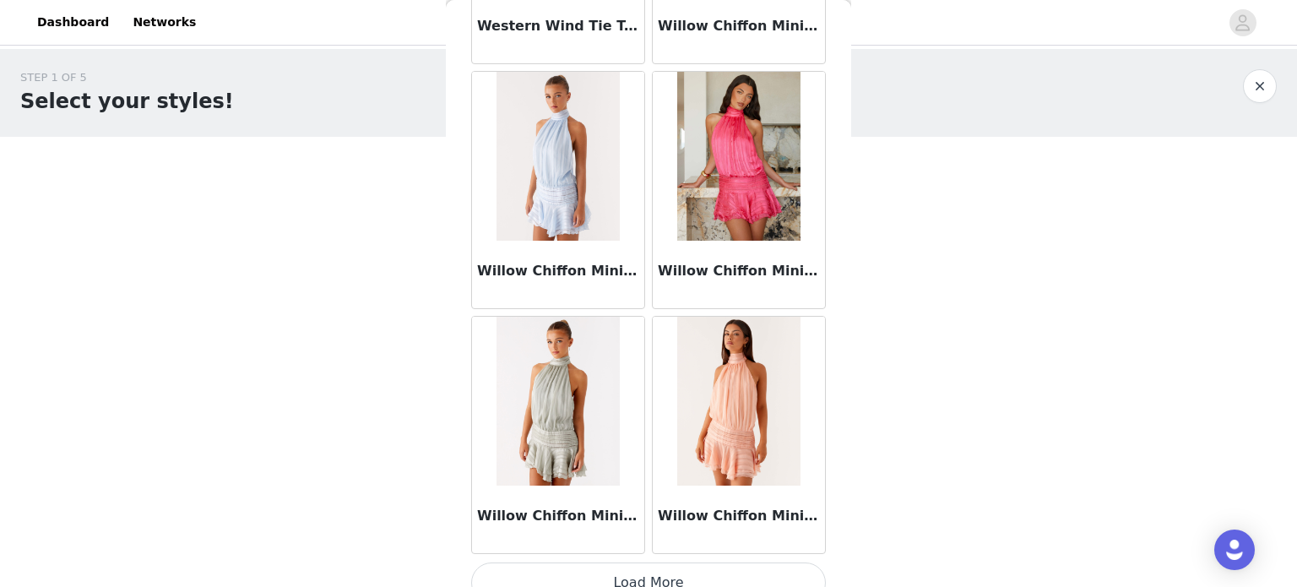
click at [649, 562] on button "Load More" at bounding box center [648, 582] width 355 height 41
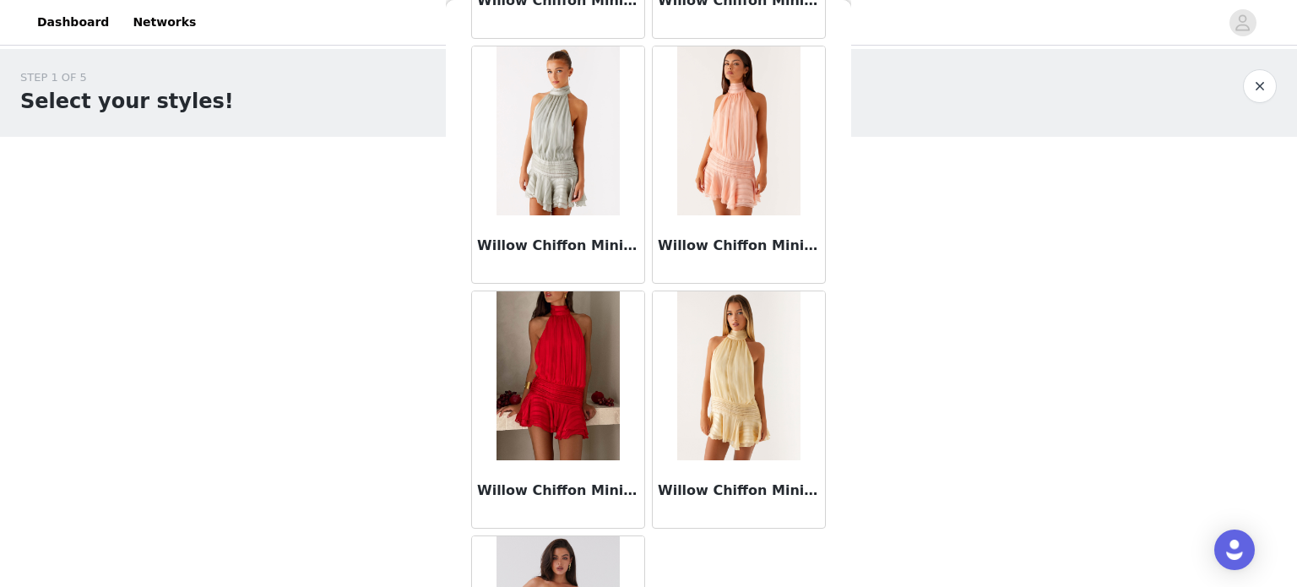
scroll to position [16679, 0]
